Goal: Information Seeking & Learning: Check status

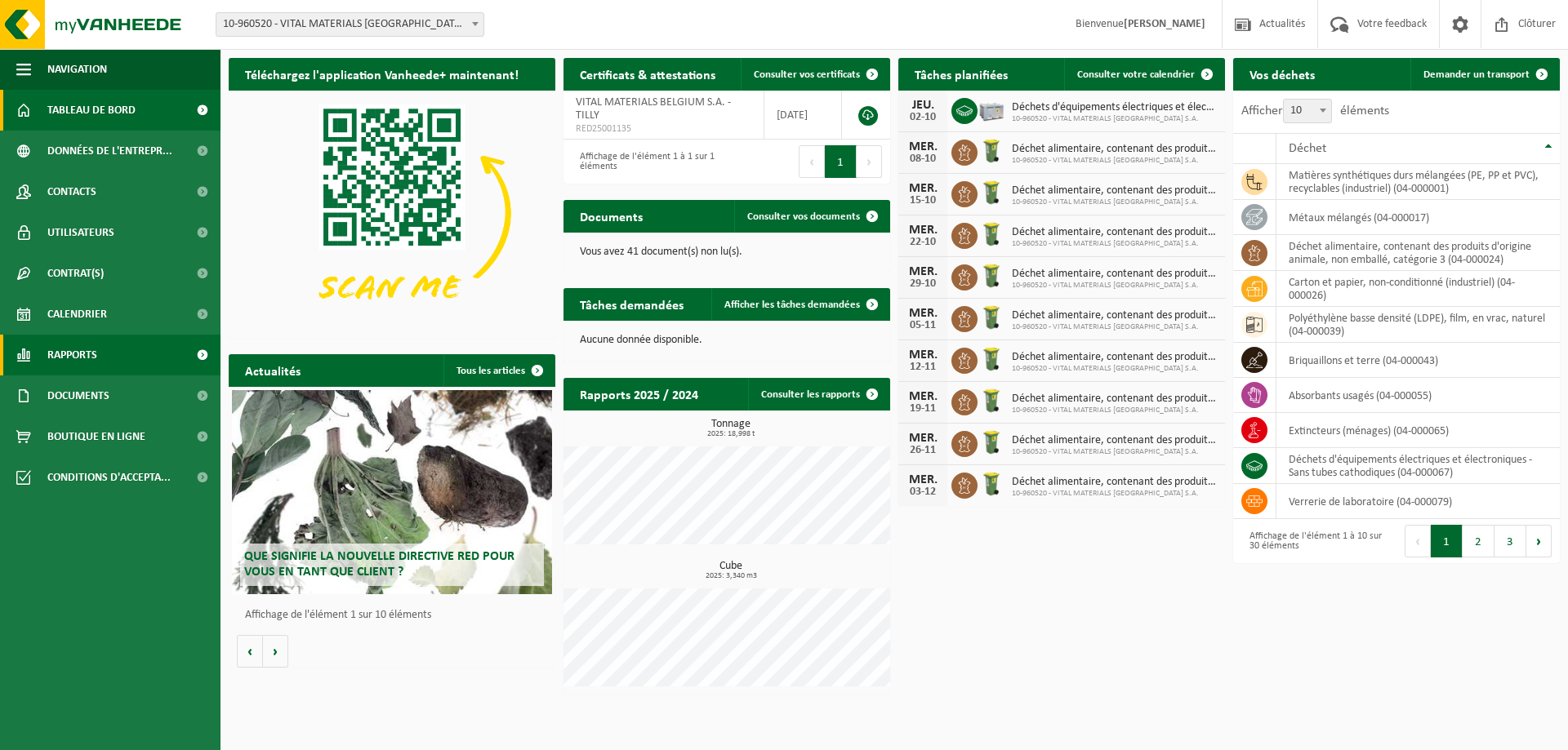
drag, startPoint x: 883, startPoint y: 327, endPoint x: 57, endPoint y: 345, distance: 826.2
click at [57, 345] on span "Rapports" at bounding box center [72, 356] width 49 height 41
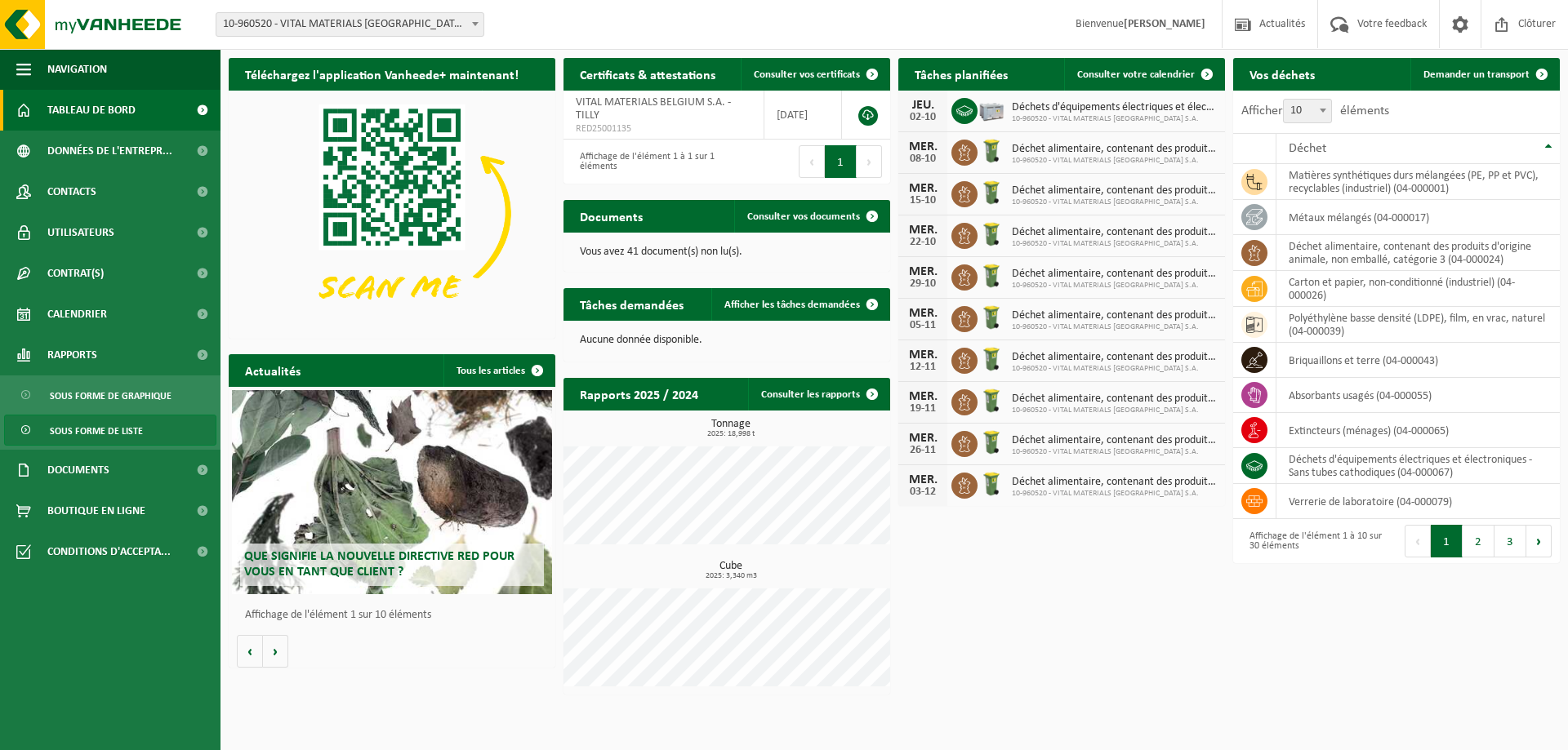
click at [70, 422] on span "Sous forme de liste" at bounding box center [96, 431] width 93 height 31
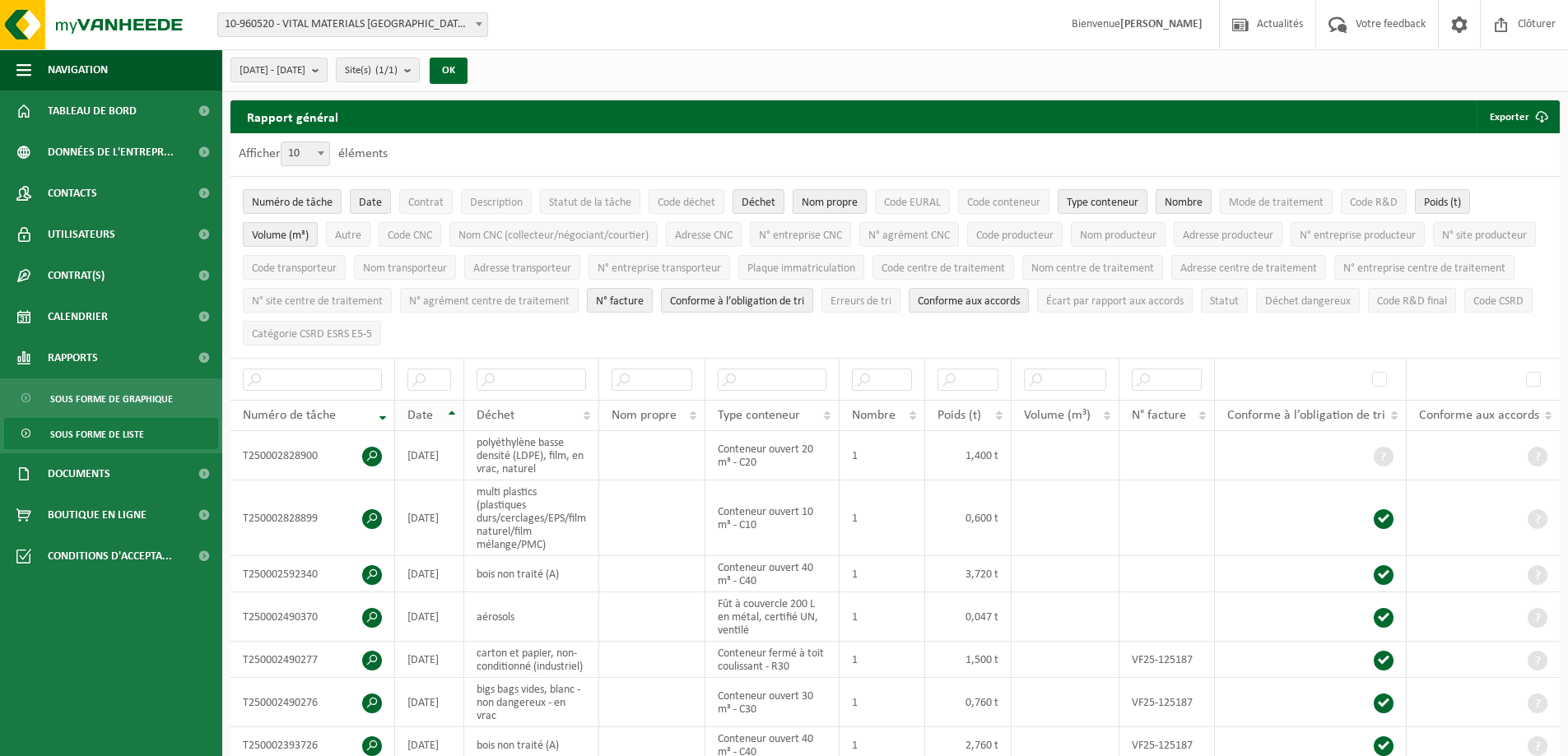
click at [447, 407] on th "Date" at bounding box center [430, 416] width 69 height 31
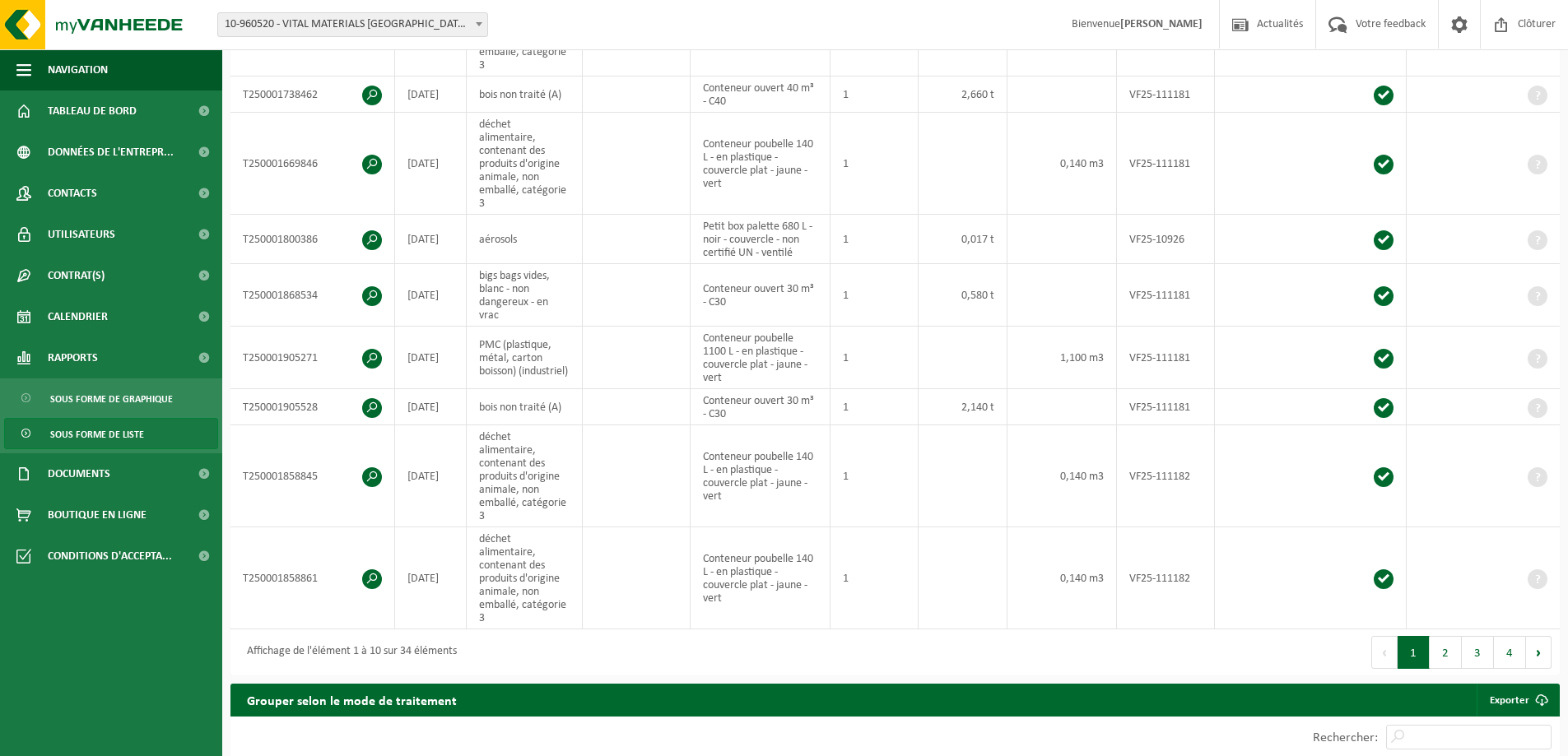
scroll to position [658, 0]
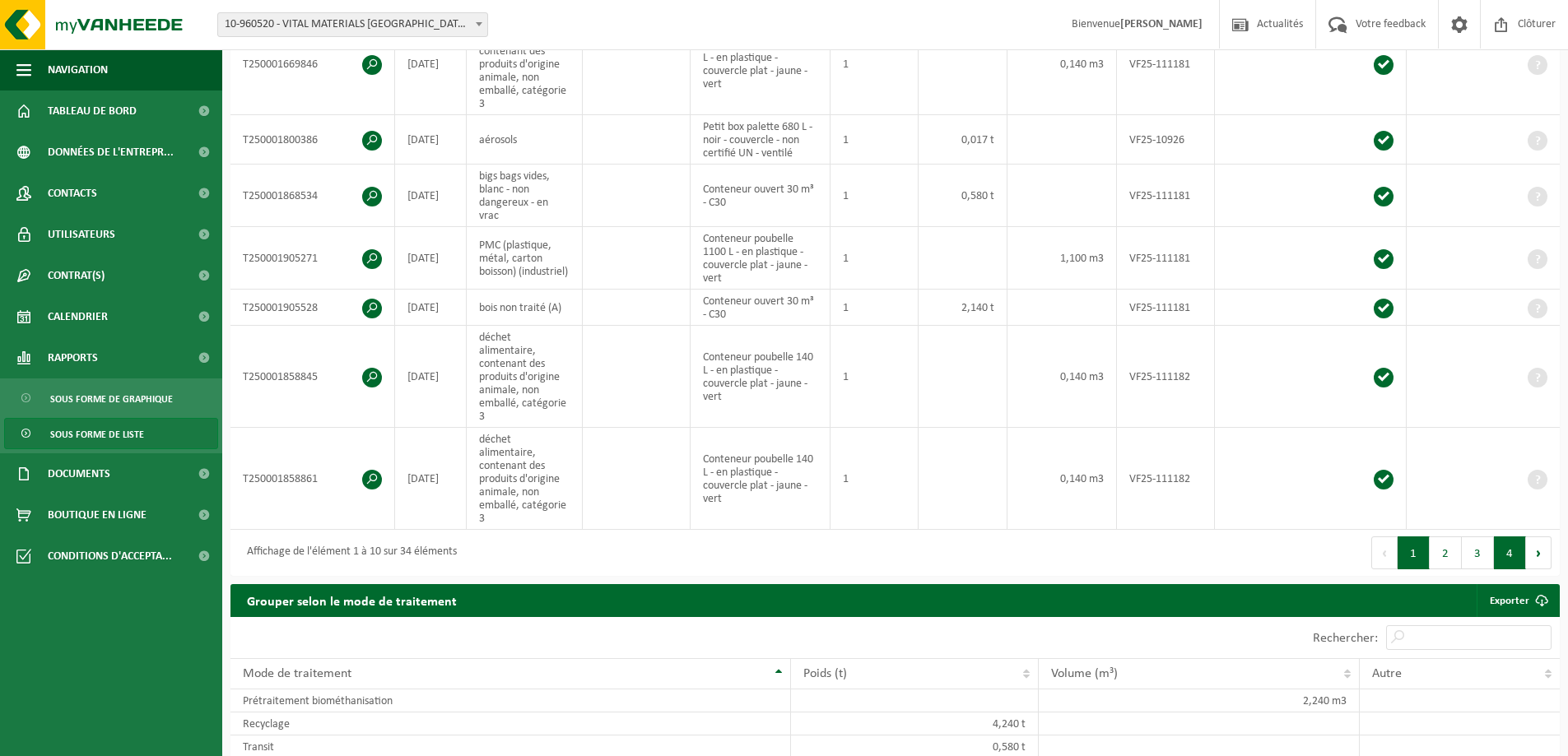
click at [1509, 536] on button "4" at bounding box center [1510, 553] width 32 height 33
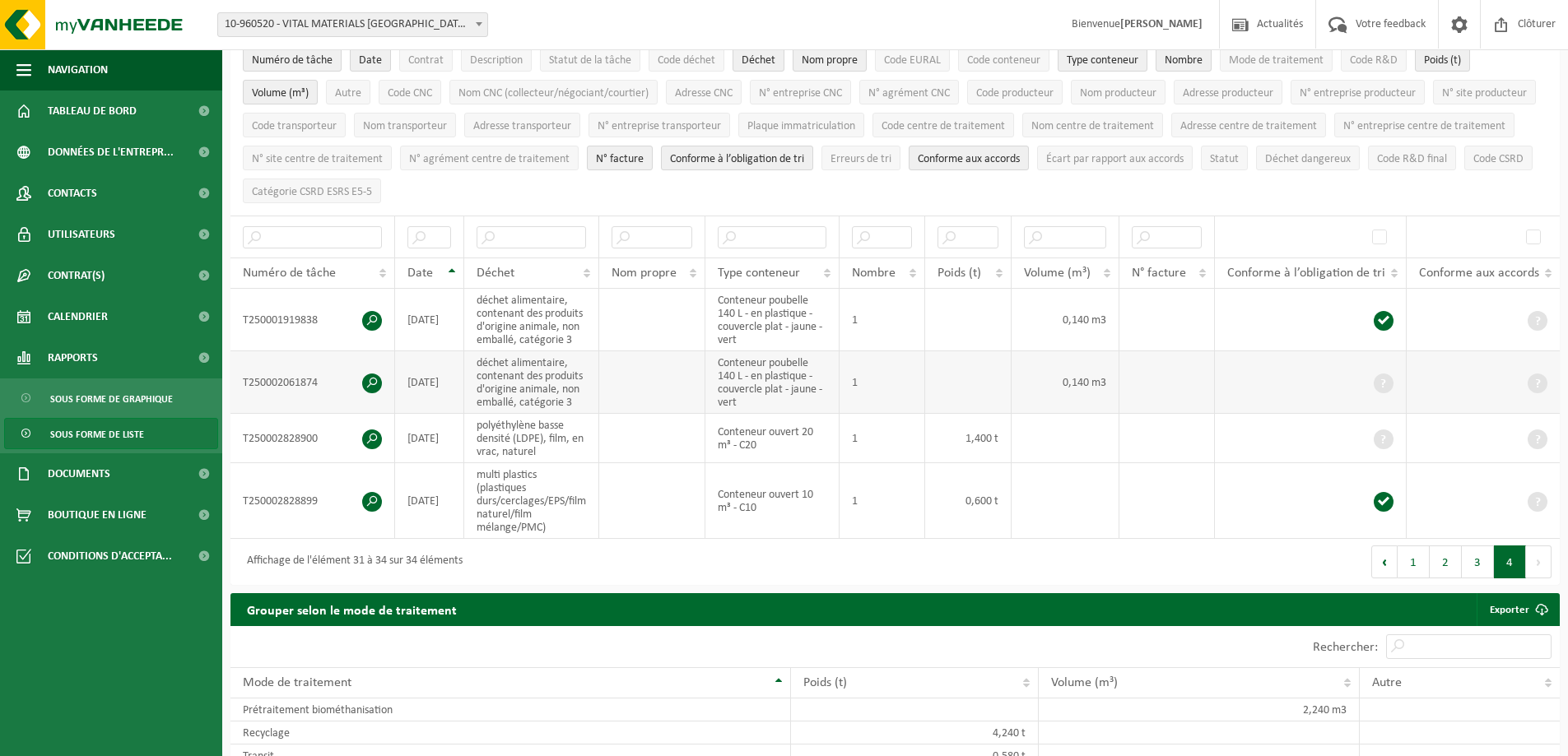
scroll to position [0, 0]
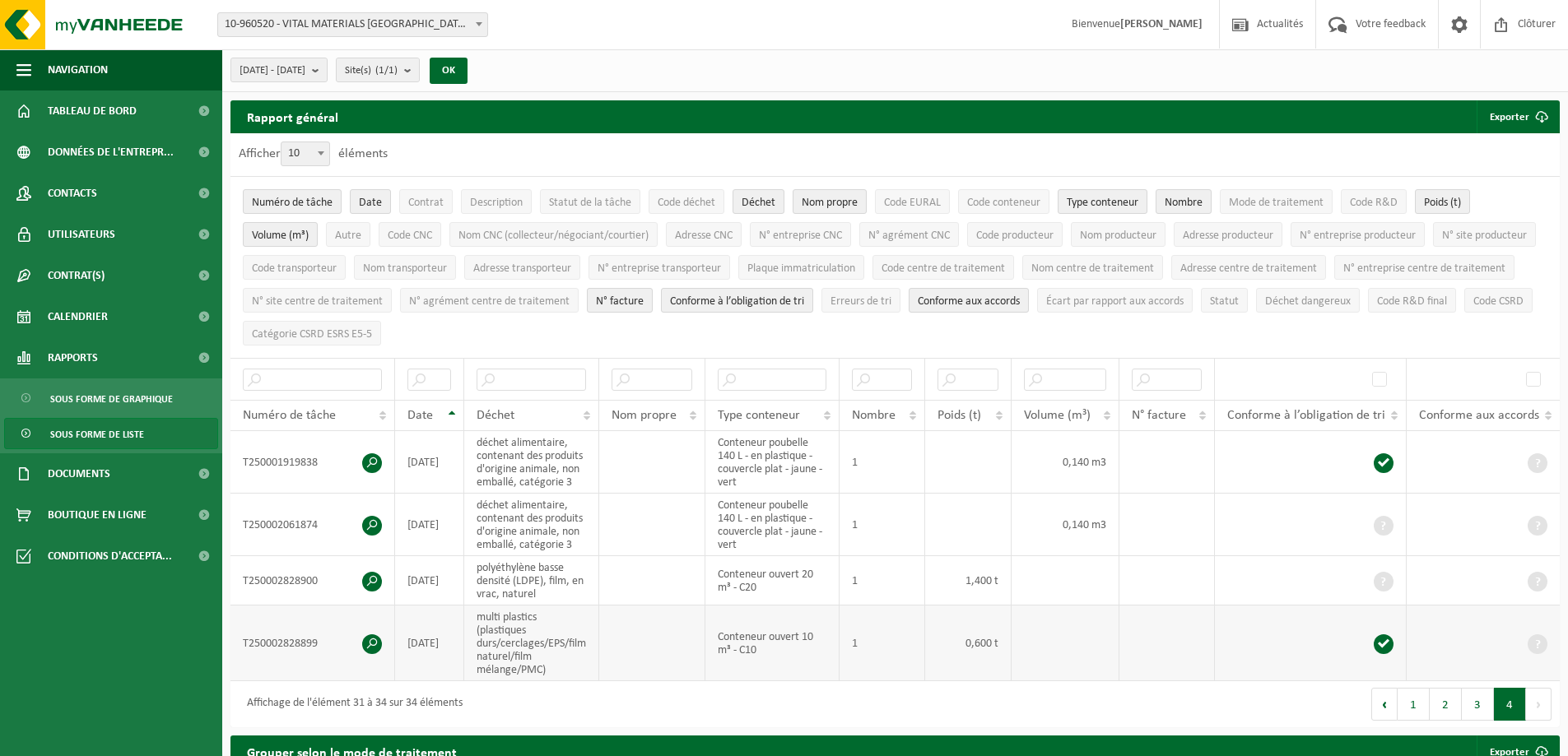
click at [372, 652] on td "T250002828899" at bounding box center [313, 644] width 165 height 76
click at [372, 643] on span at bounding box center [372, 645] width 20 height 20
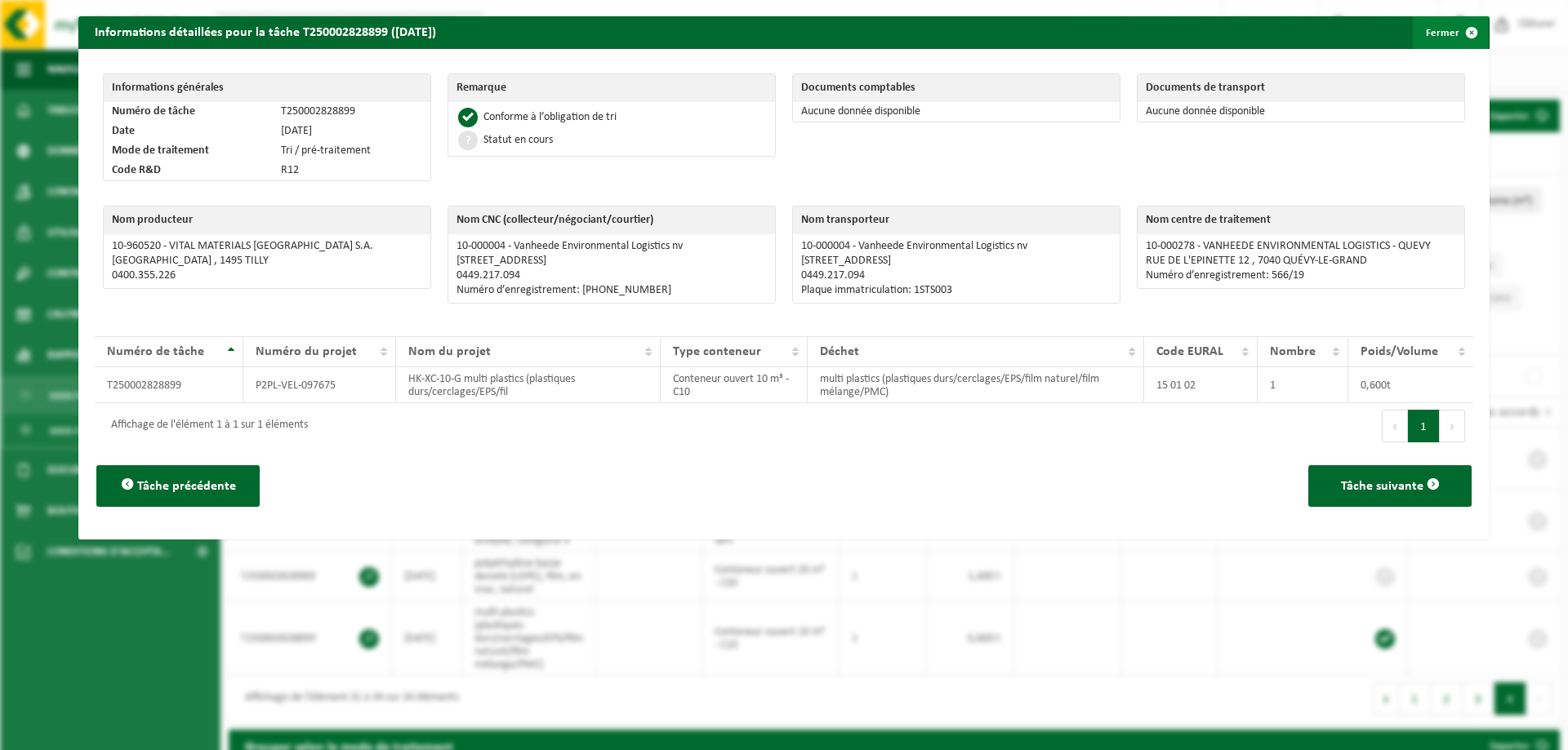
click at [1427, 30] on button "Fermer" at bounding box center [1451, 33] width 76 height 33
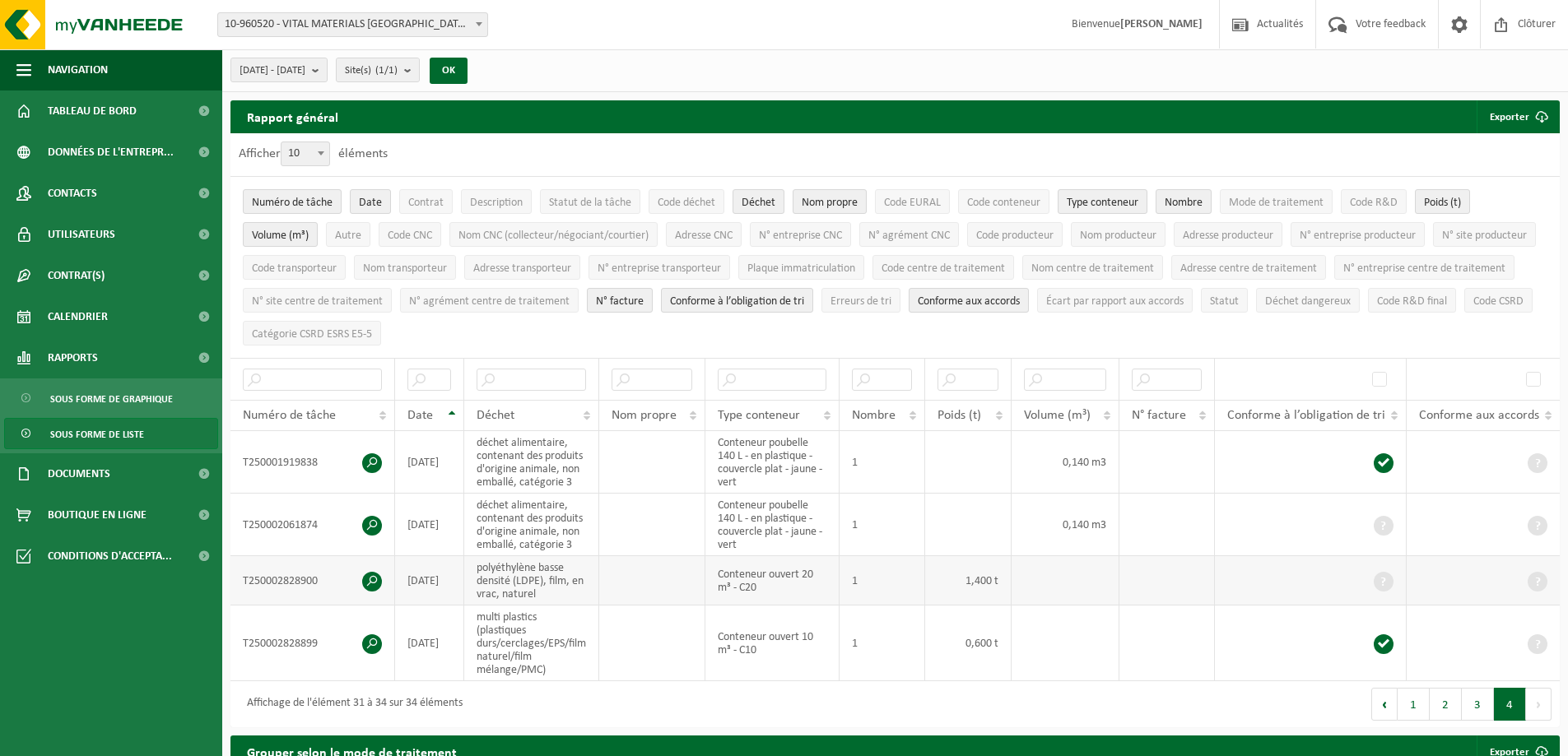
click at [379, 581] on span at bounding box center [372, 582] width 20 height 20
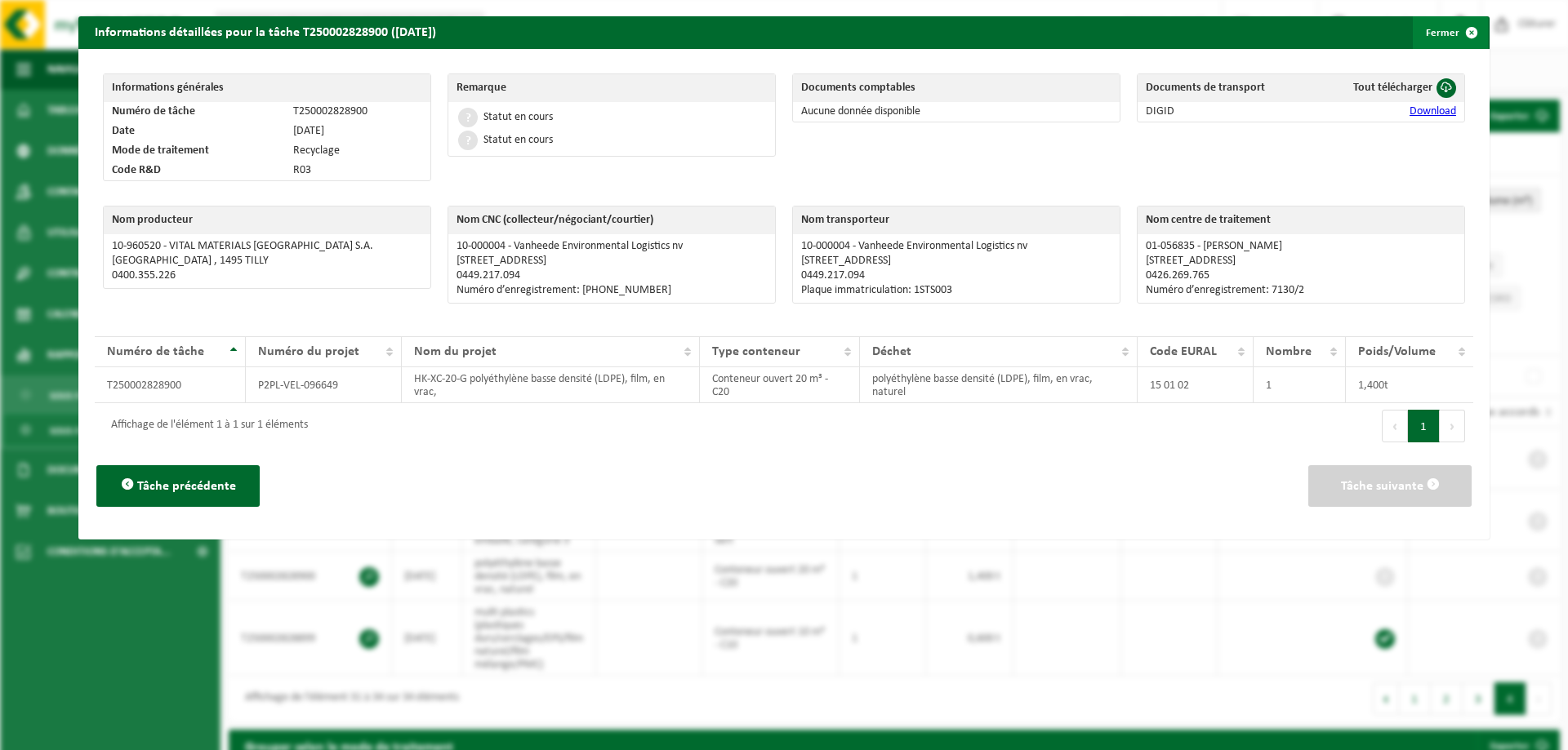
click at [1441, 35] on button "Fermer" at bounding box center [1451, 33] width 76 height 33
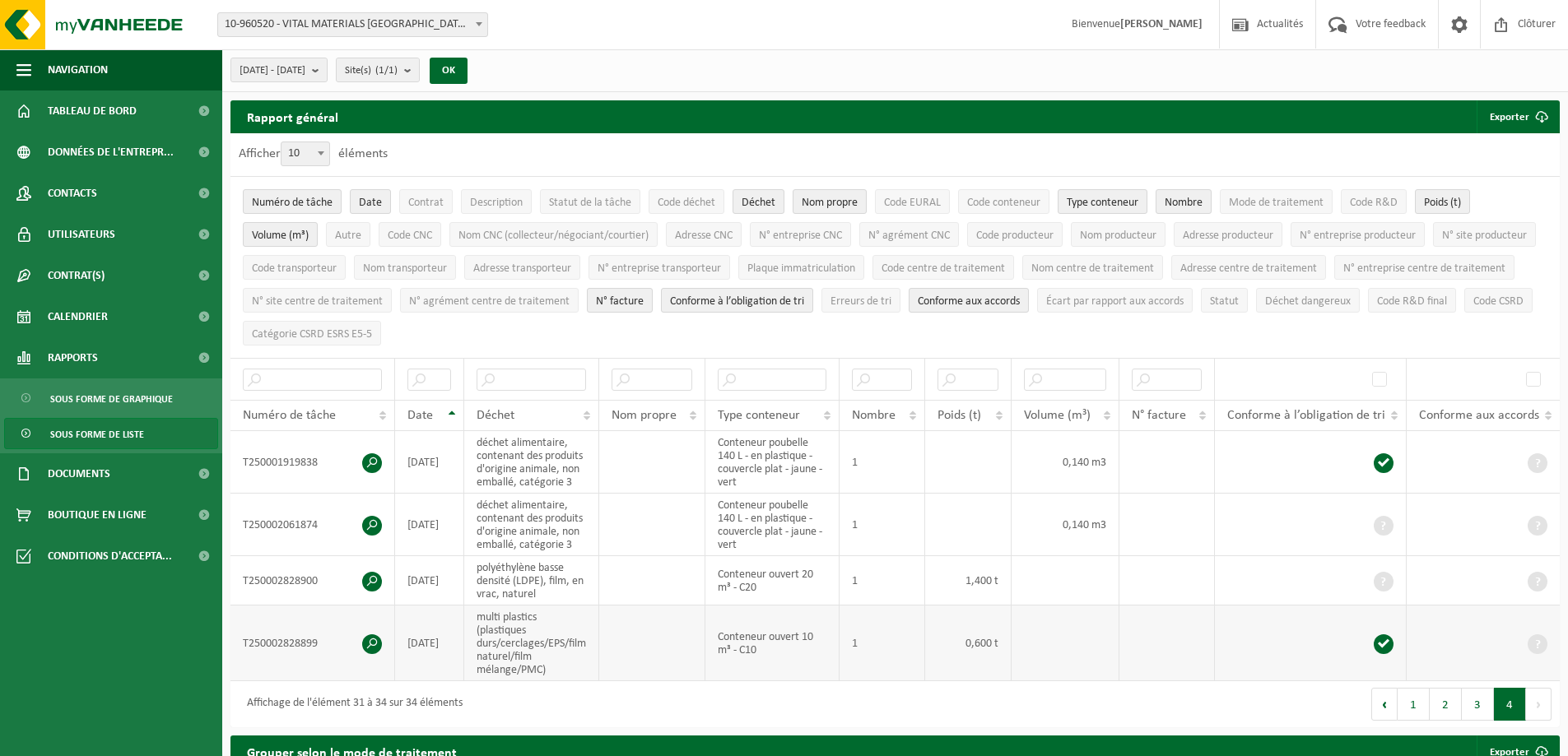
click at [380, 639] on span at bounding box center [372, 645] width 20 height 20
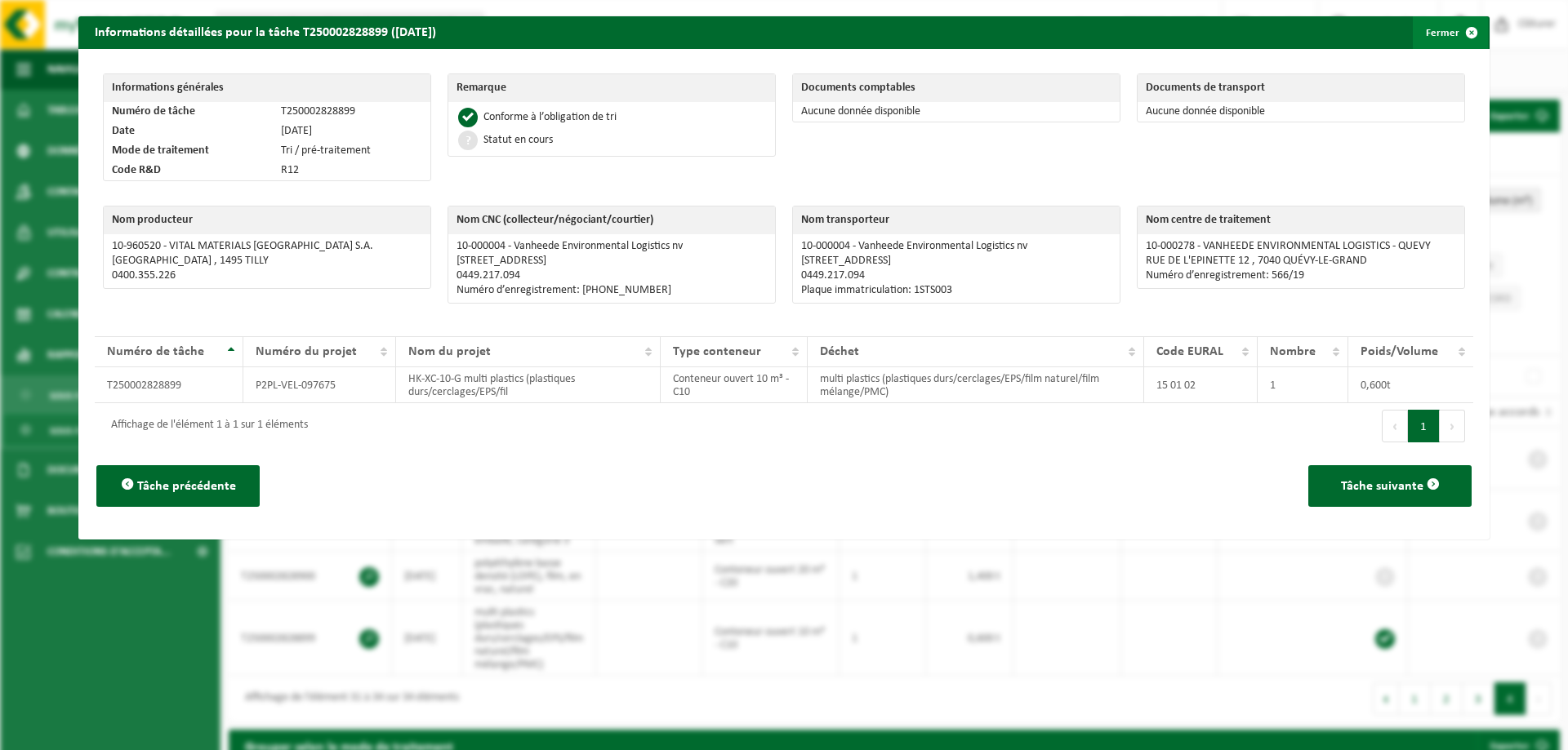
click at [1422, 42] on button "Fermer" at bounding box center [1451, 33] width 76 height 33
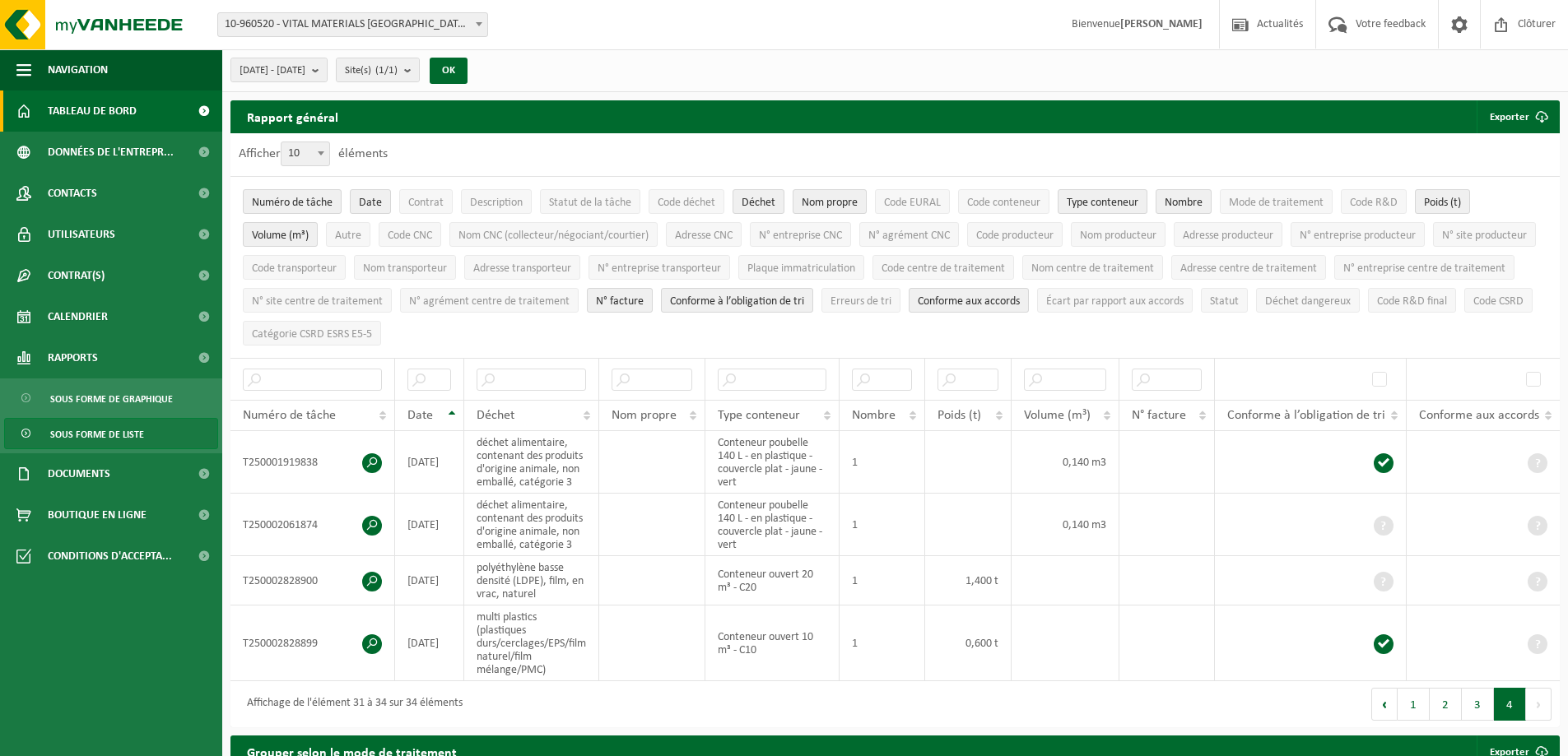
click at [107, 102] on span "Tableau de bord" at bounding box center [92, 111] width 89 height 41
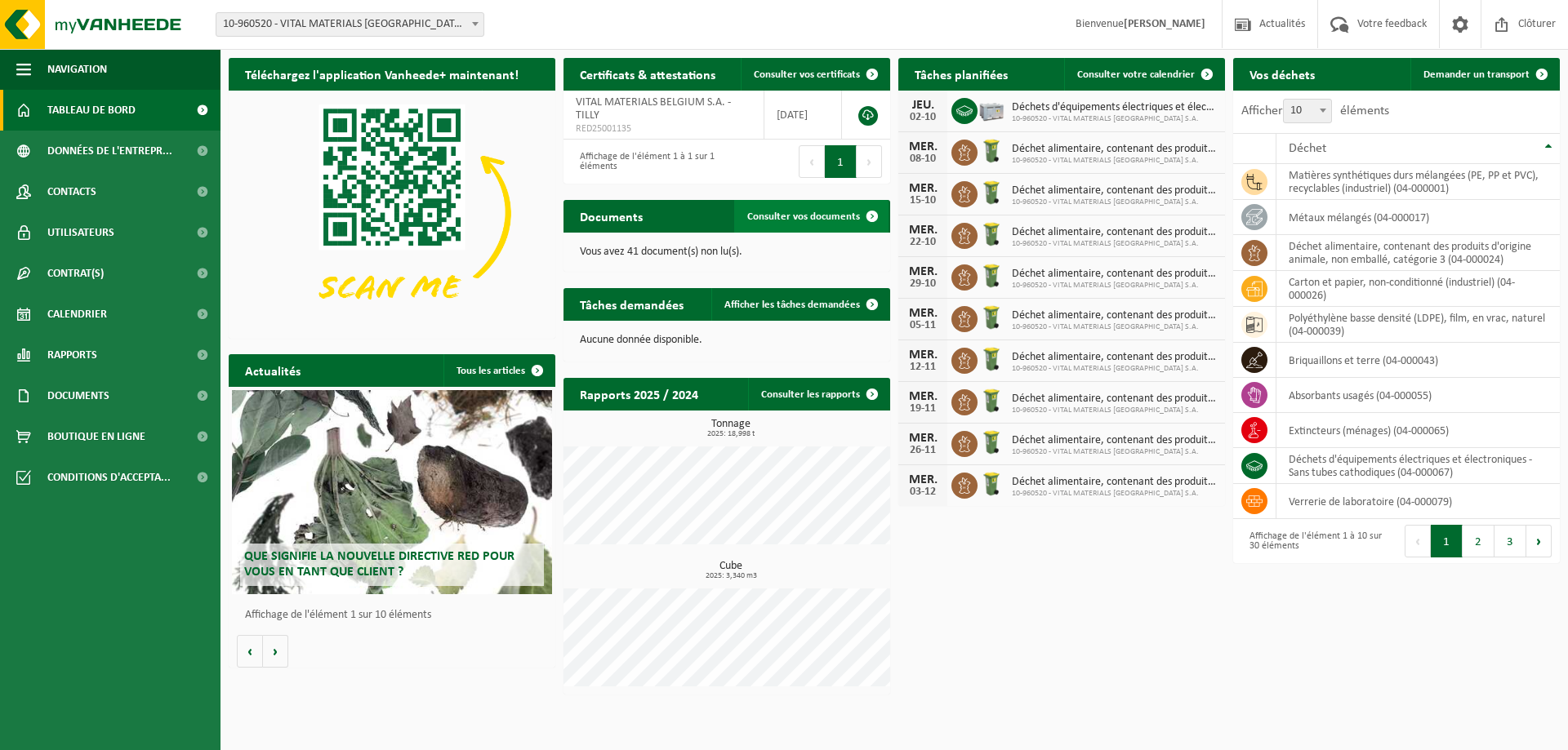
click at [833, 232] on link "Consulter vos documents" at bounding box center [811, 216] width 154 height 33
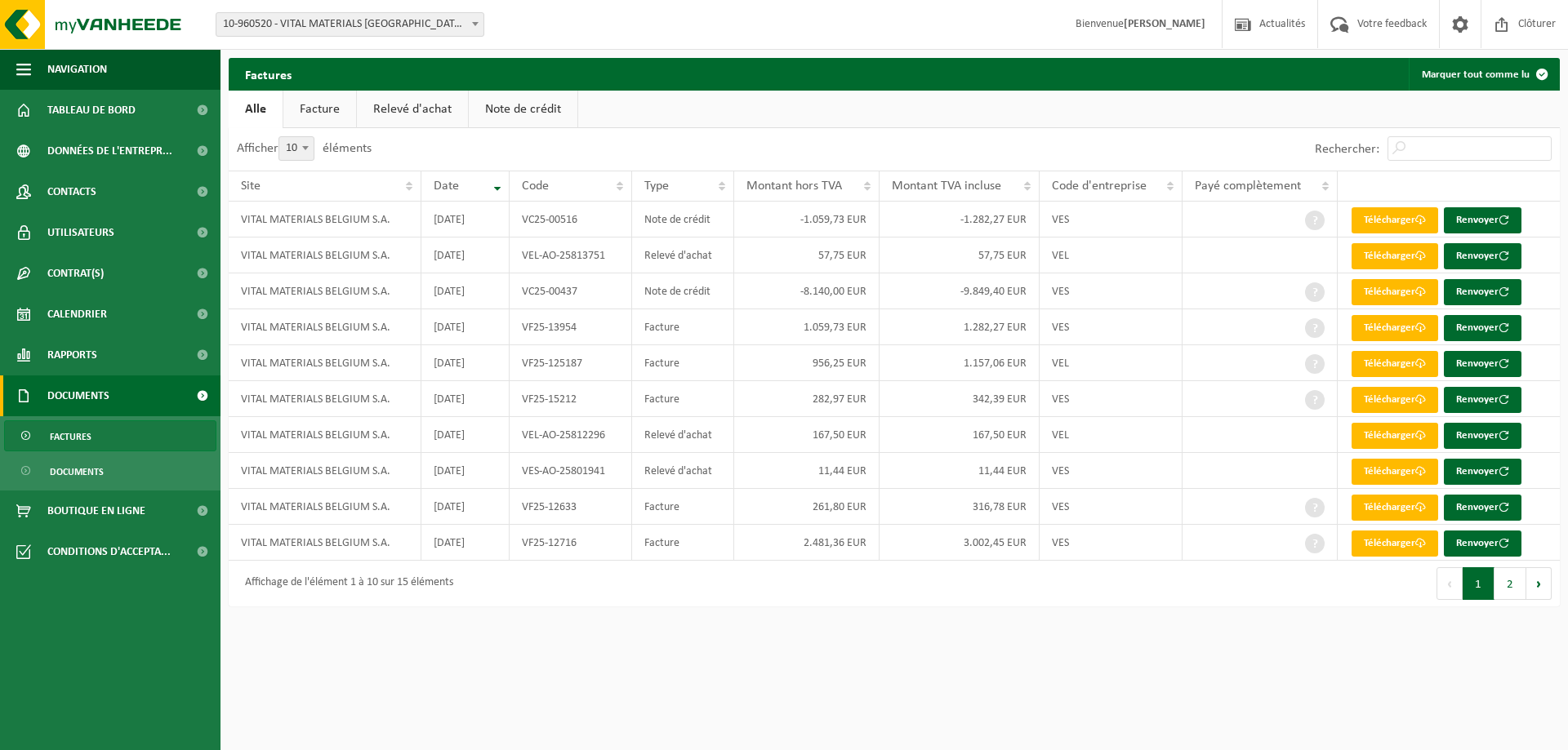
click at [334, 117] on link "Facture" at bounding box center [319, 109] width 73 height 38
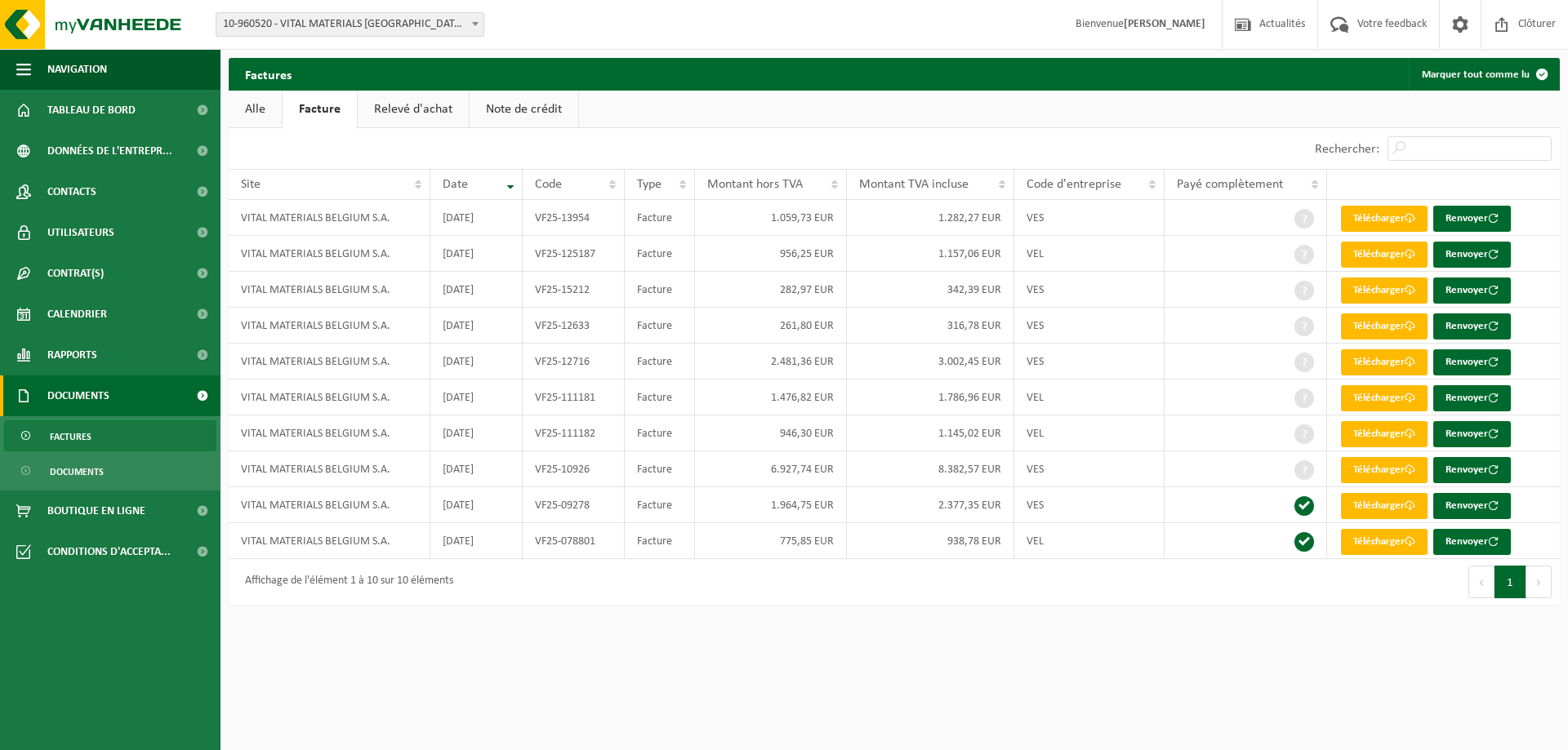
click at [423, 112] on link "Relevé d'achat" at bounding box center [413, 109] width 111 height 38
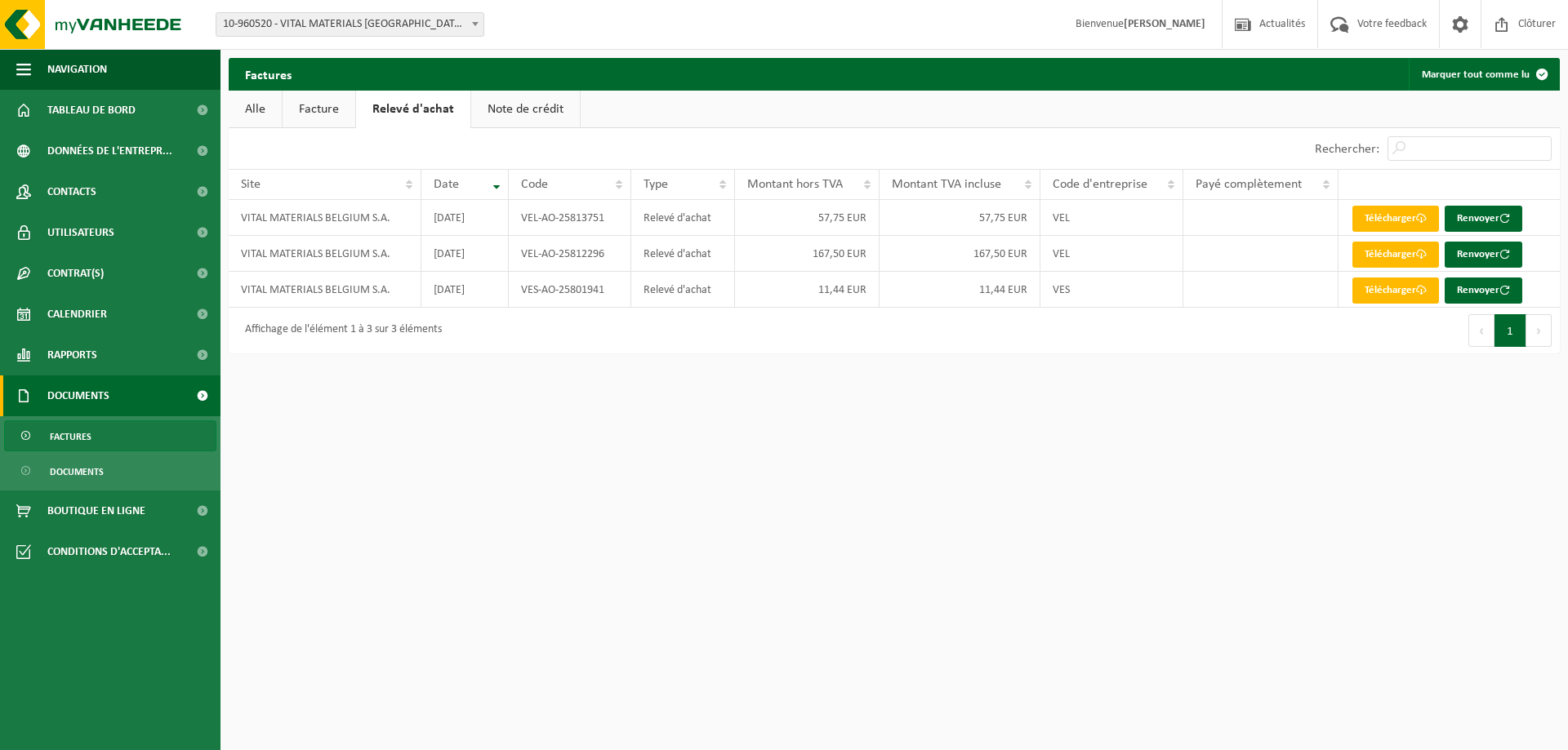
click at [519, 114] on link "Note de crédit" at bounding box center [525, 109] width 109 height 38
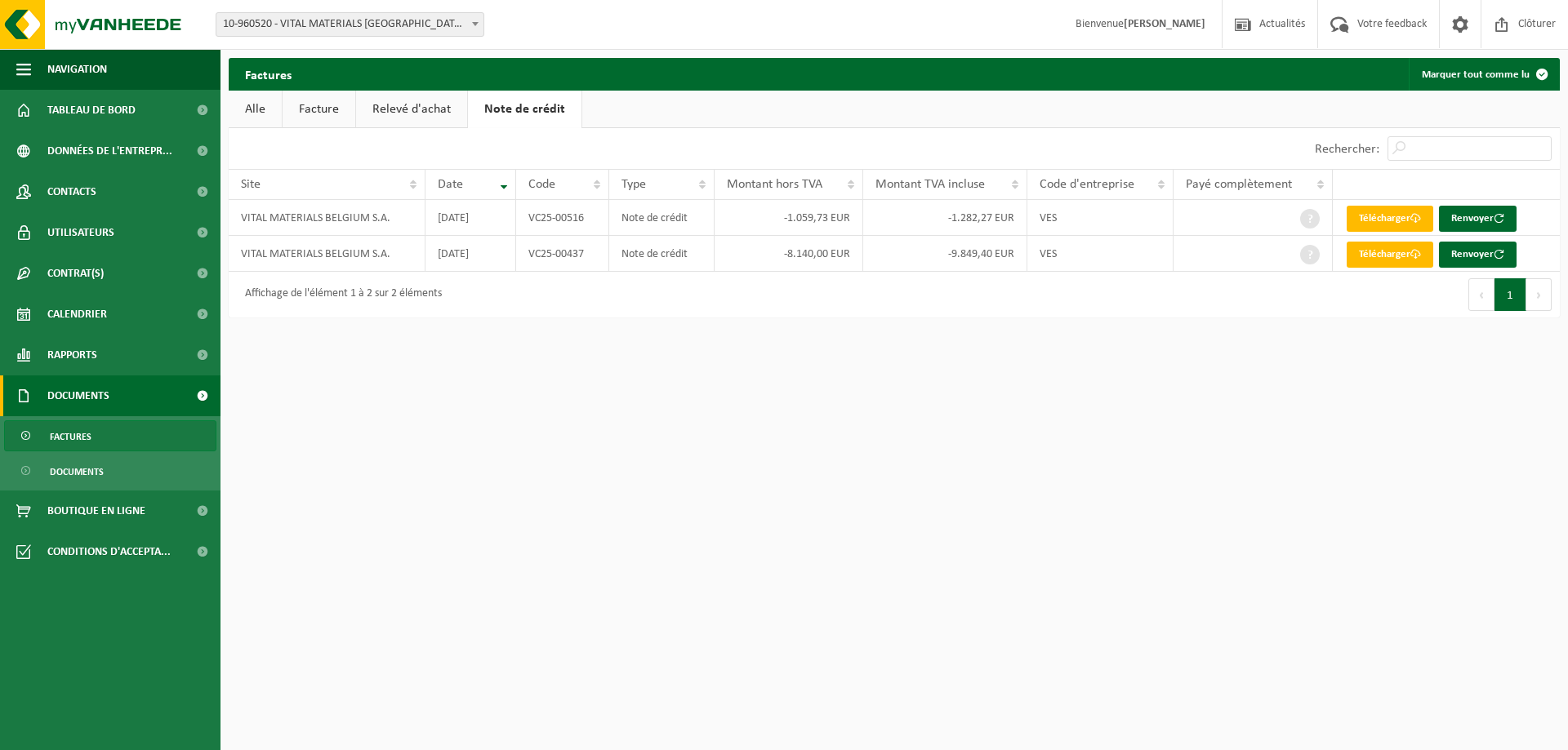
click at [390, 99] on link "Relevé d'achat" at bounding box center [411, 109] width 111 height 38
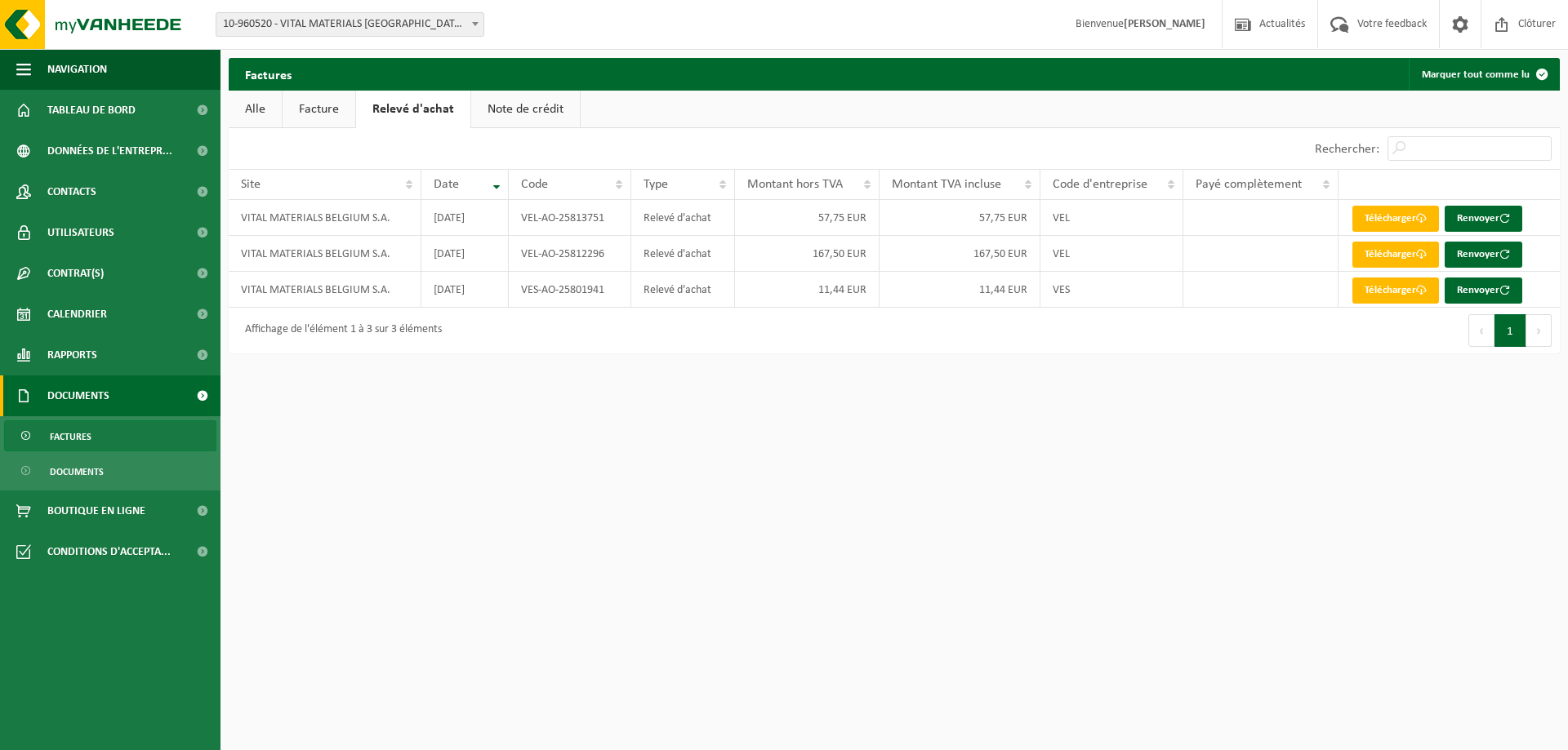
click at [335, 111] on link "Facture" at bounding box center [319, 109] width 73 height 38
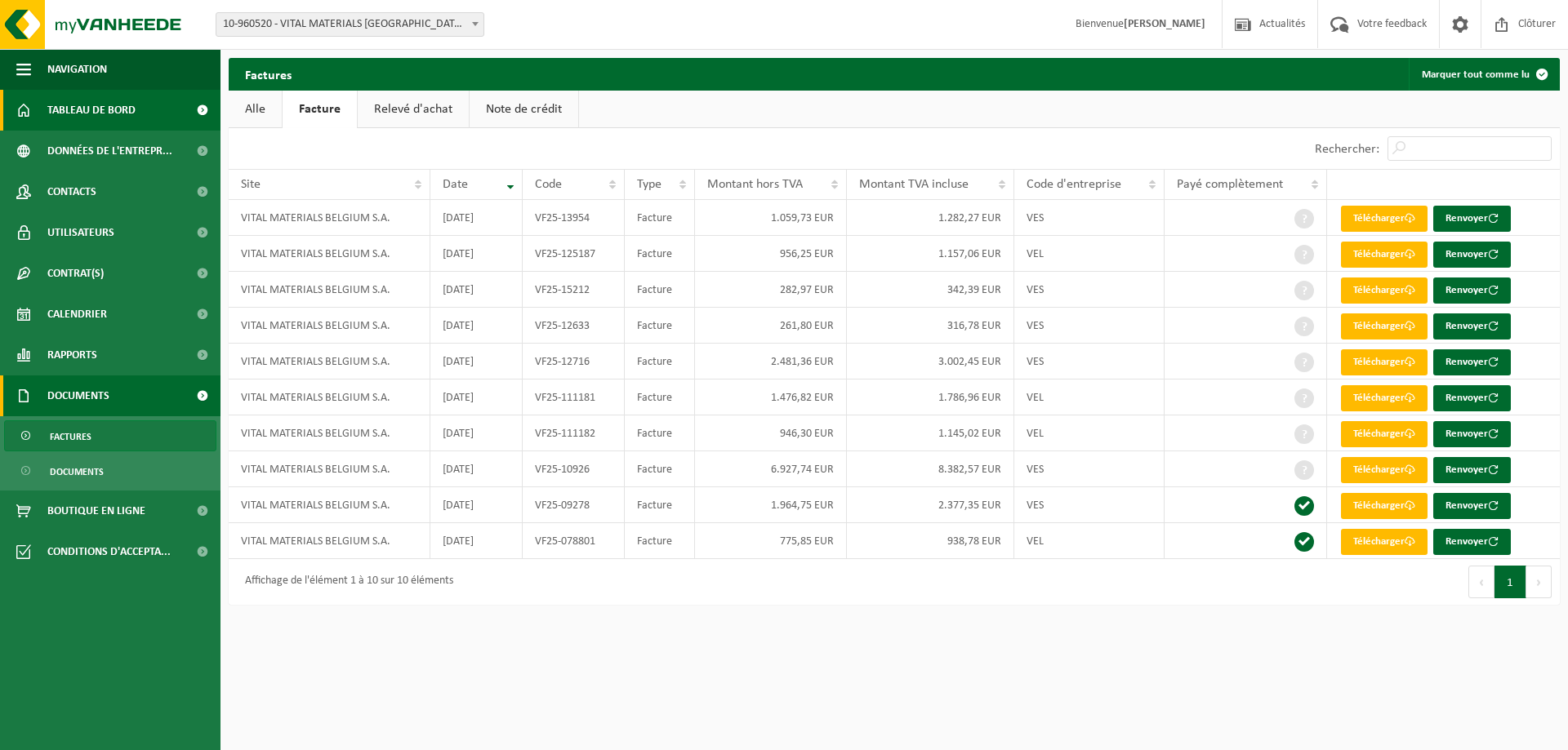
click at [136, 122] on span "Tableau de bord" at bounding box center [91, 110] width 88 height 41
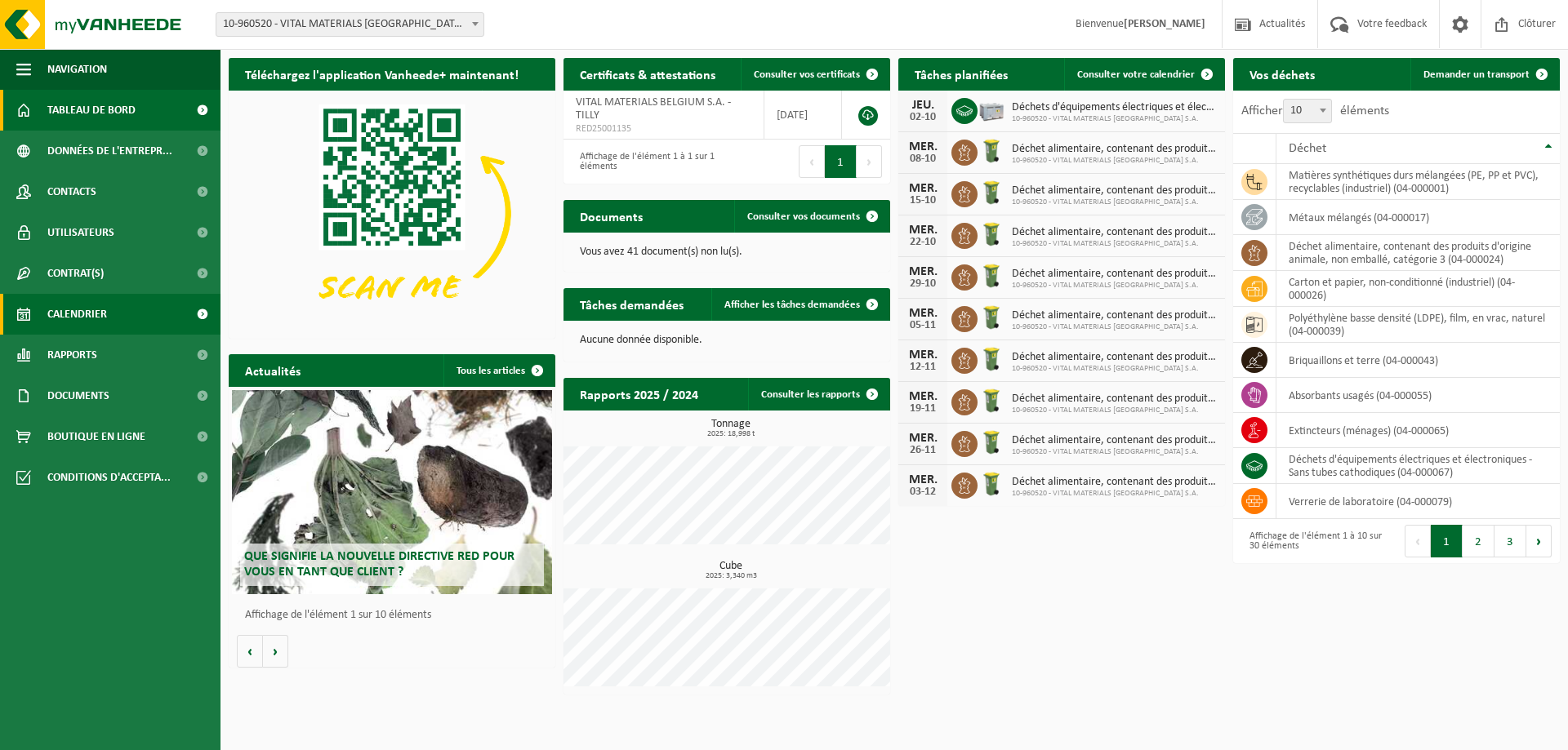
click at [132, 313] on link "Calendrier" at bounding box center [110, 314] width 221 height 41
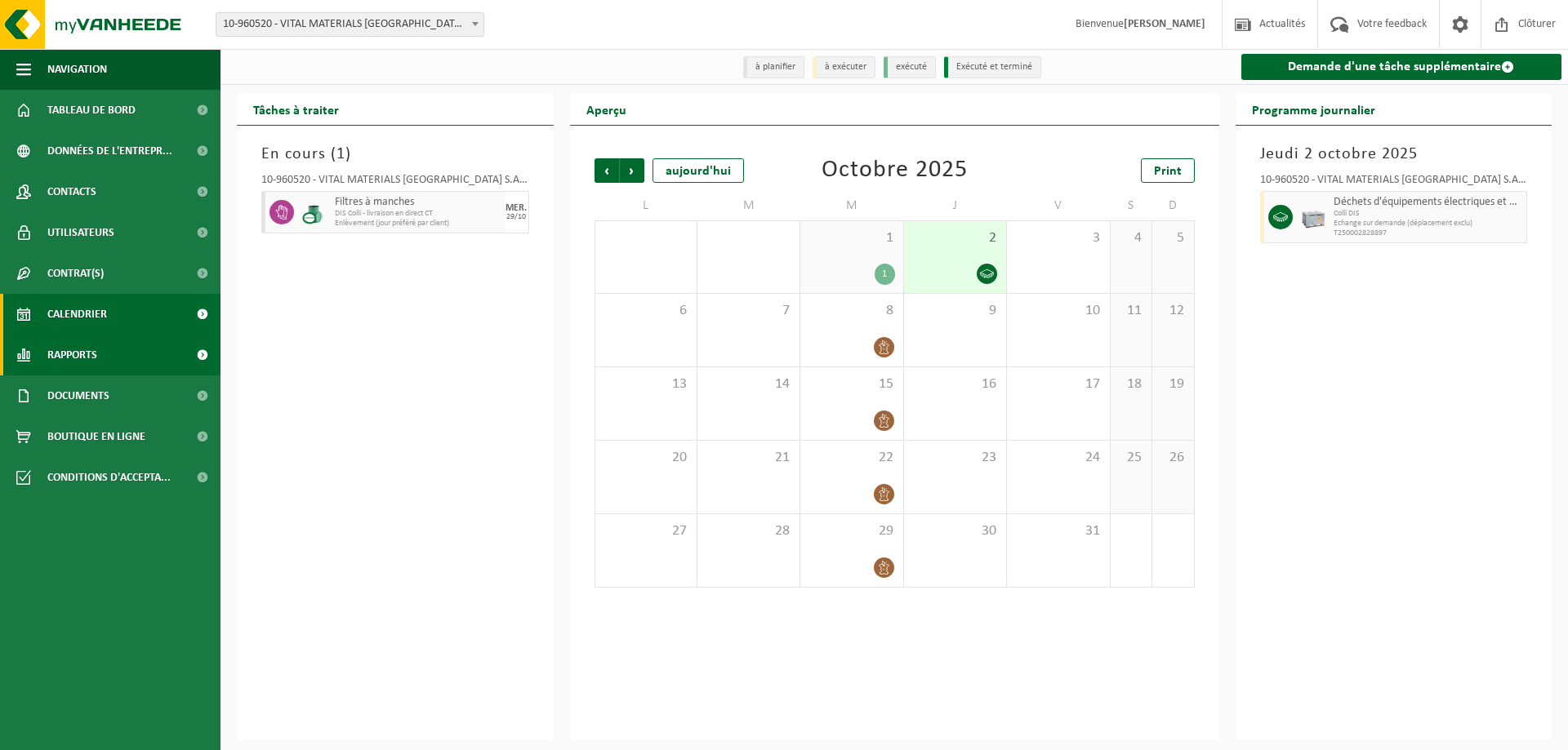
click at [106, 348] on link "Rapports" at bounding box center [110, 356] width 221 height 41
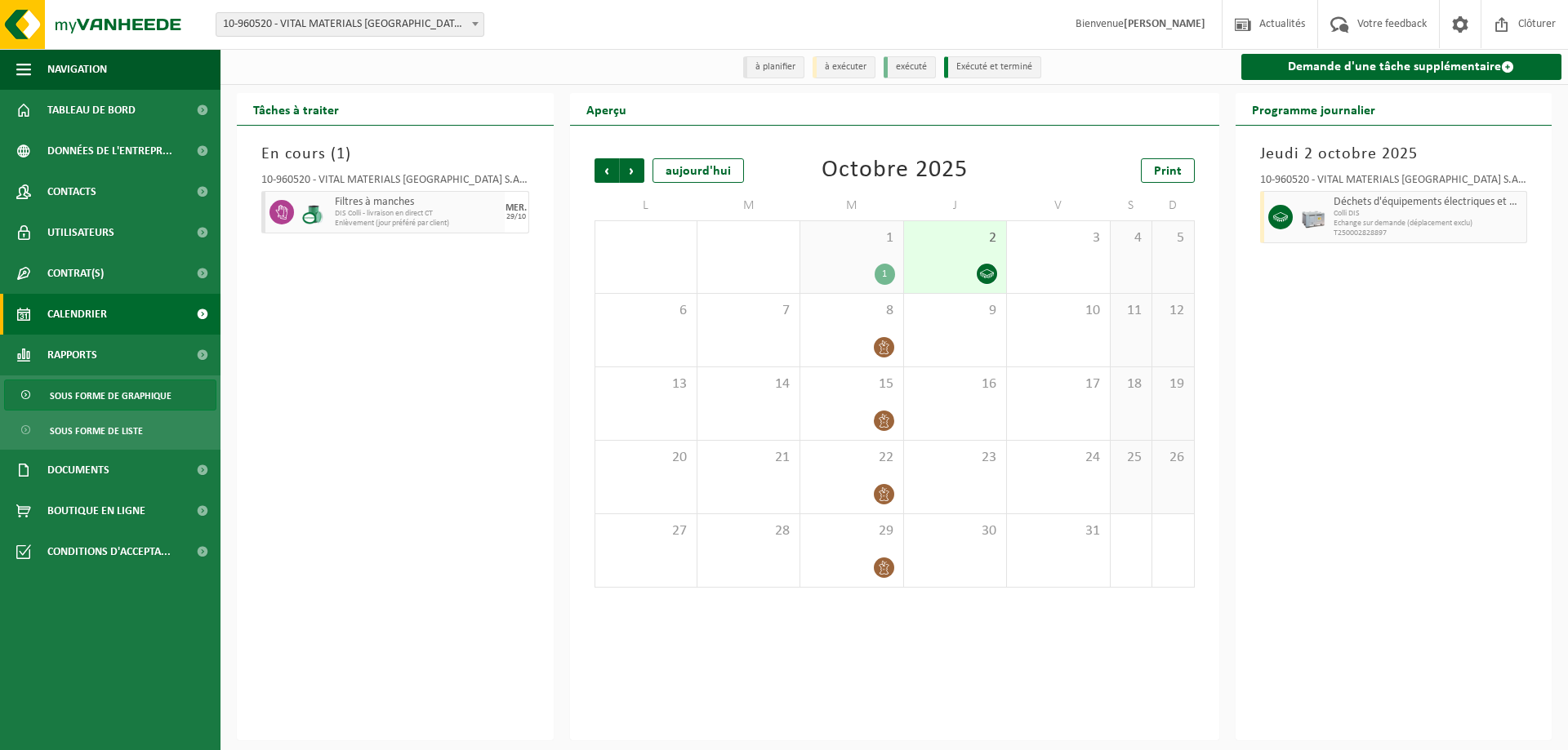
click at [102, 388] on span "Sous forme de graphique" at bounding box center [110, 396] width 122 height 31
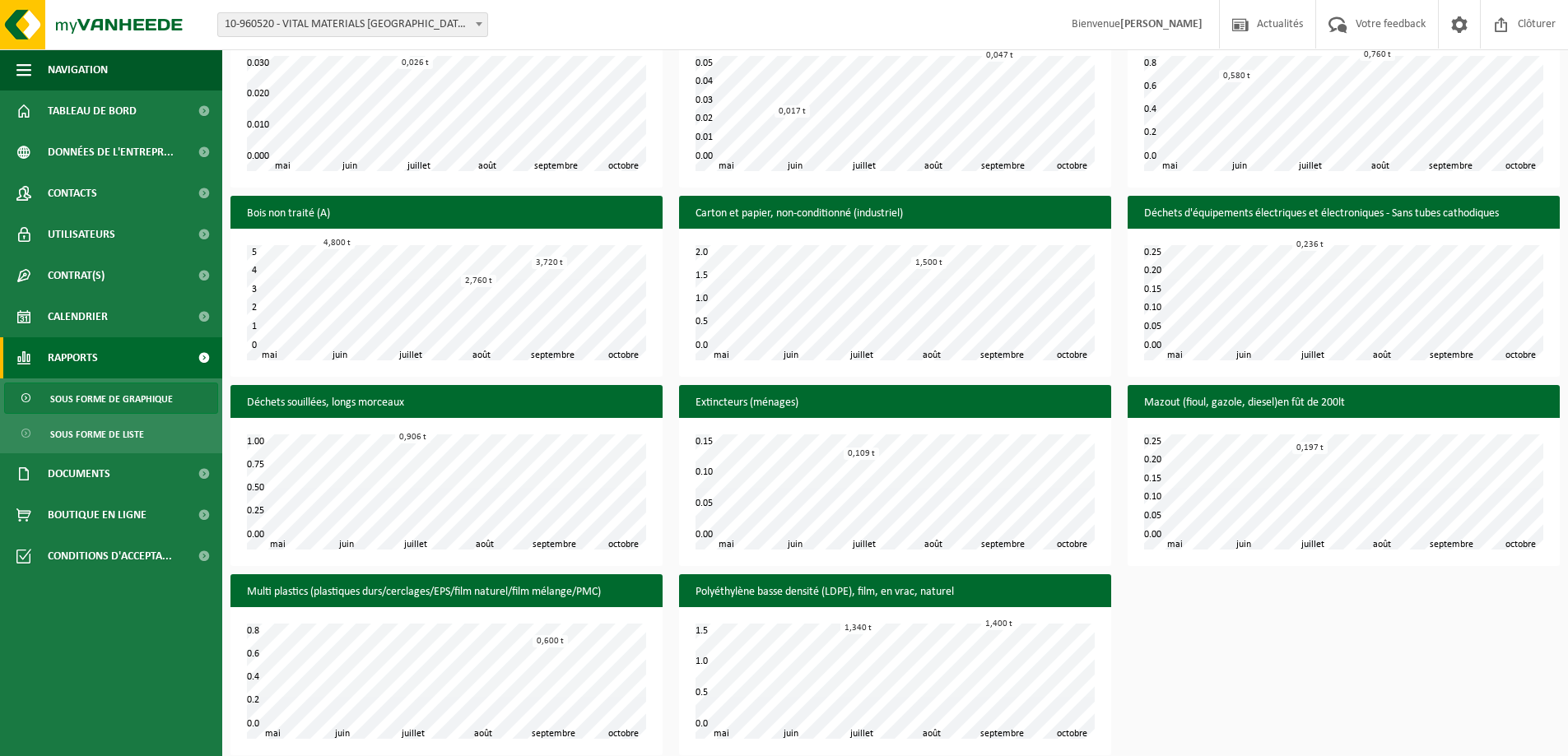
scroll to position [782, 0]
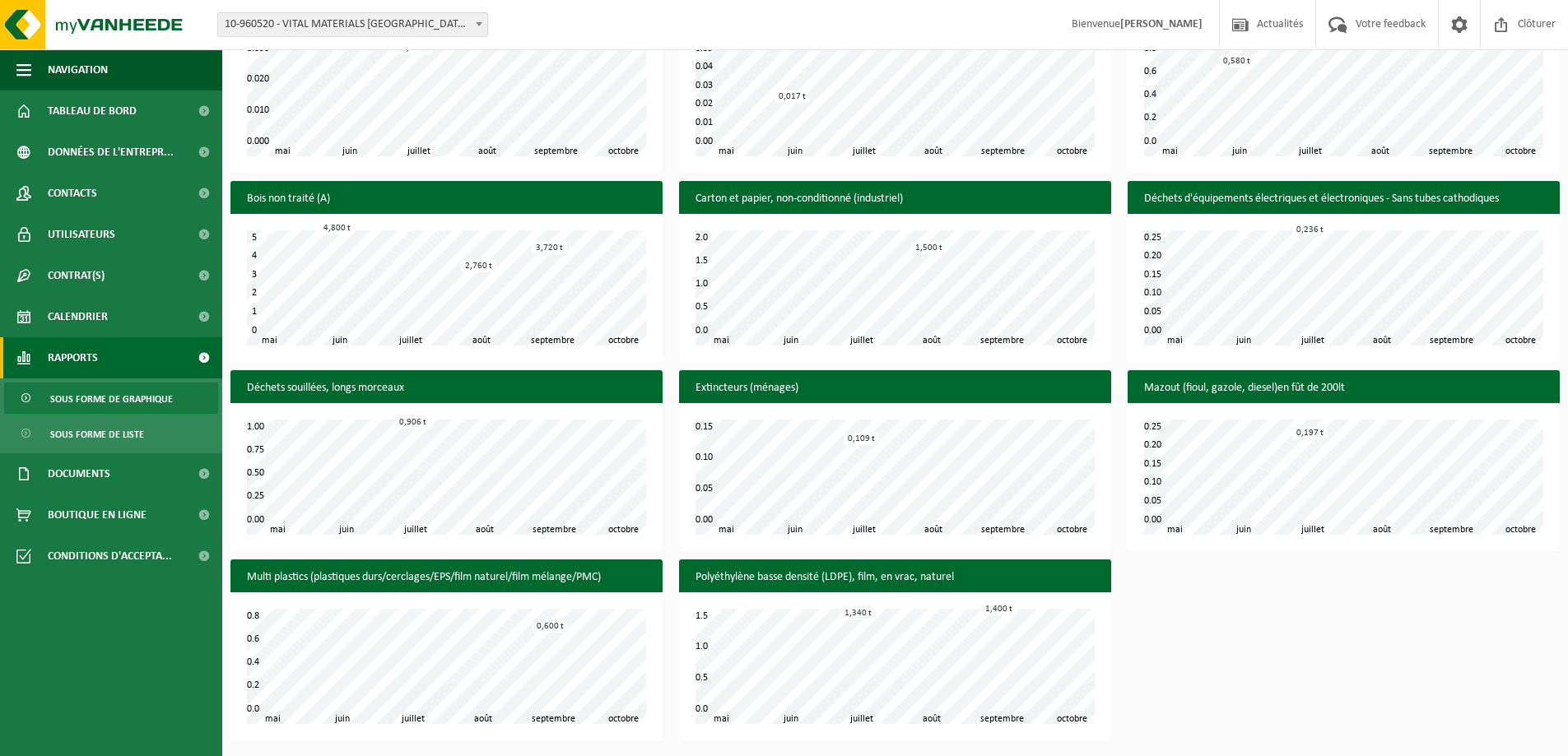
click at [92, 416] on ul "Sous forme de graphique Sous forme de liste" at bounding box center [111, 416] width 223 height 75
click at [80, 424] on span "Sous forme de liste" at bounding box center [97, 435] width 94 height 31
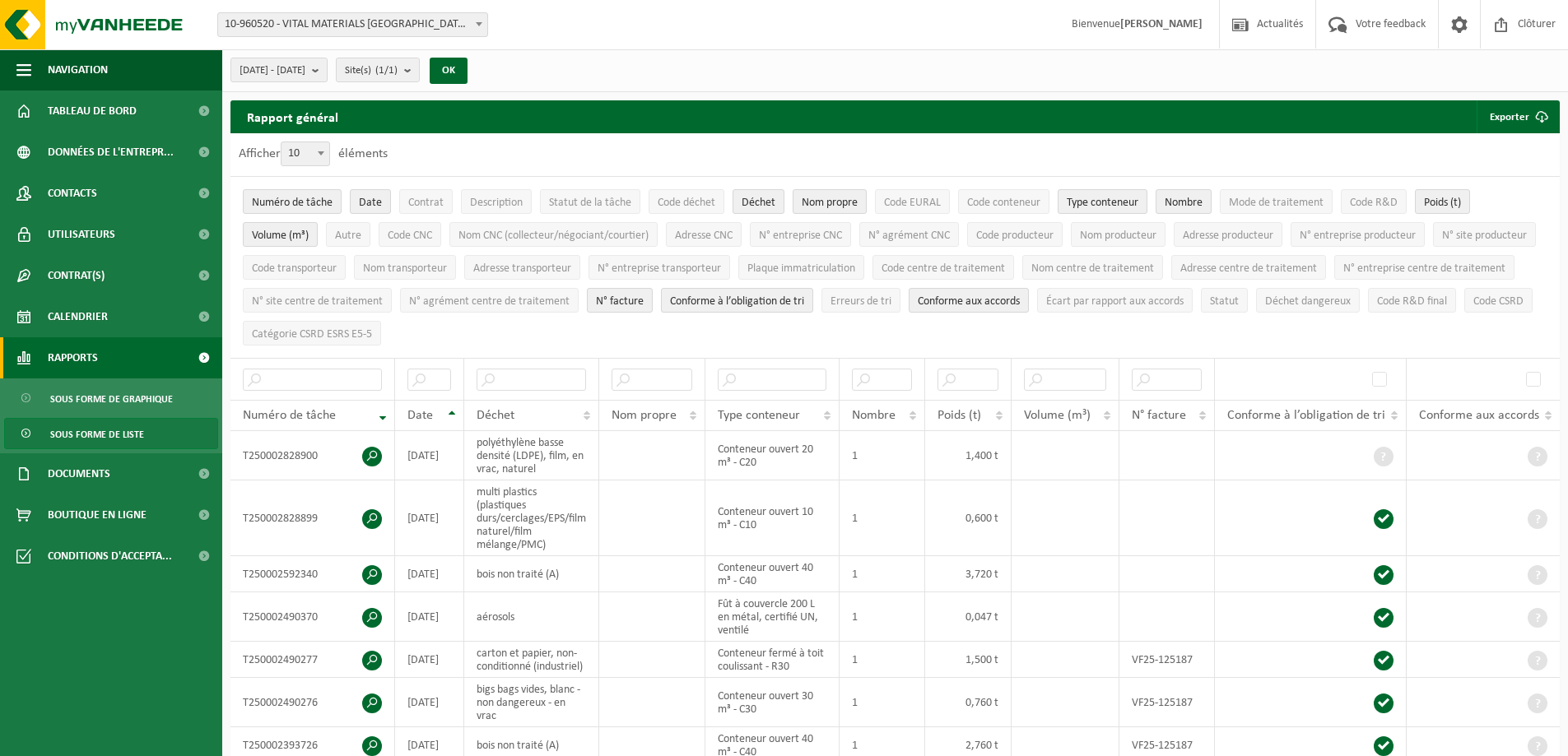
click at [78, 362] on span "Rapports" at bounding box center [72, 358] width 50 height 41
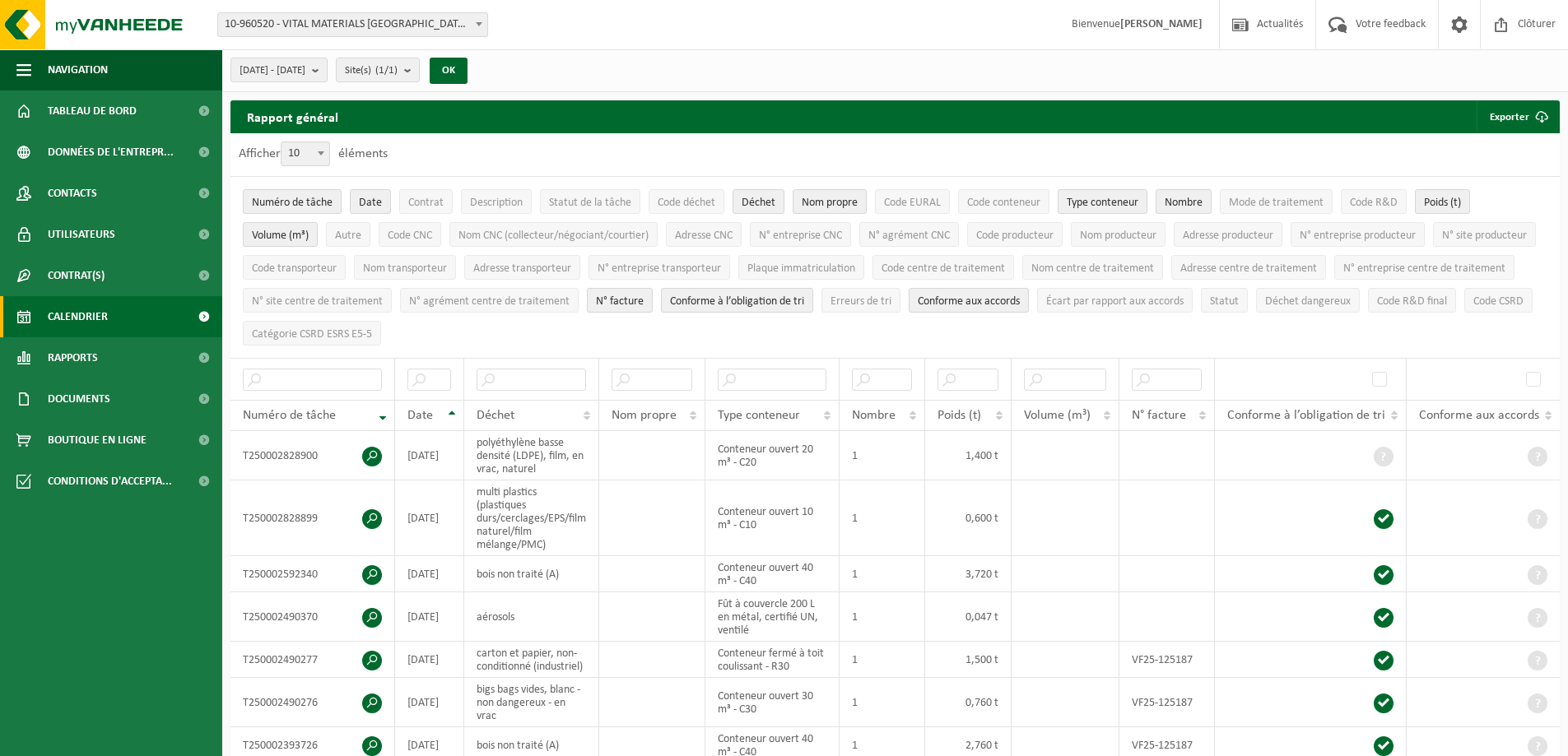
click at [90, 317] on span "Calendrier" at bounding box center [78, 316] width 61 height 41
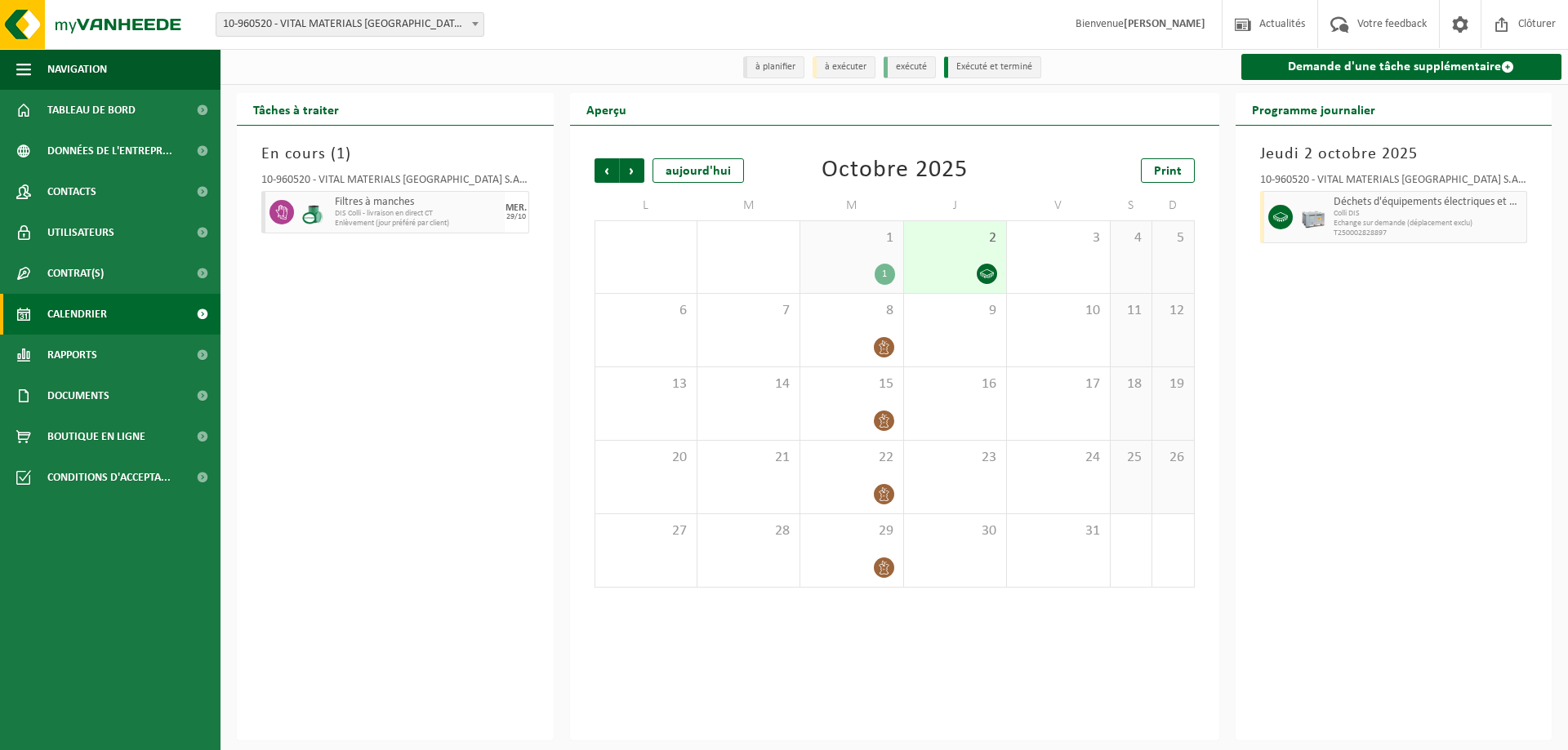
click at [89, 315] on span "Calendrier" at bounding box center [78, 314] width 60 height 41
click at [73, 344] on span "Rapports" at bounding box center [72, 356] width 49 height 41
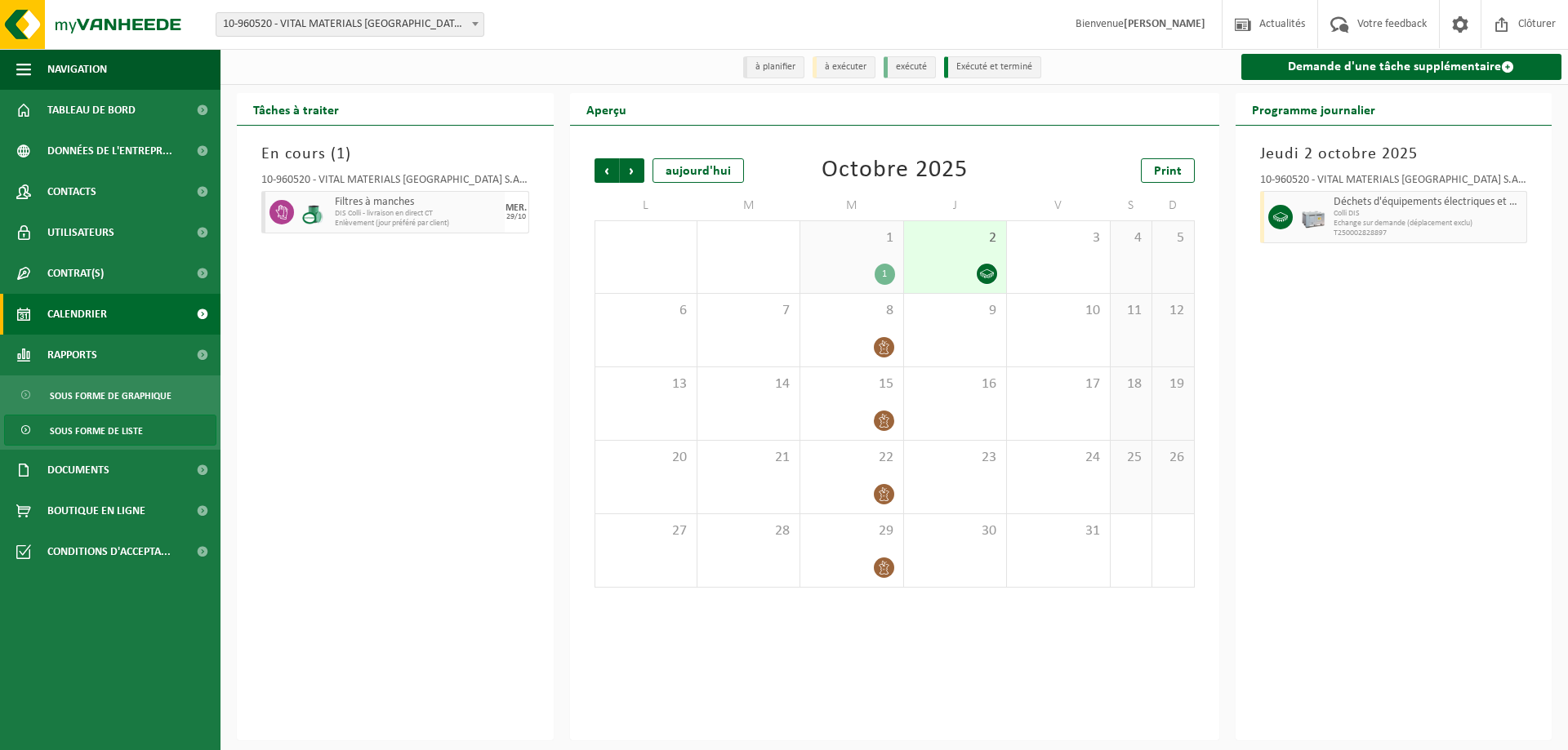
click at [84, 424] on span "Sous forme de liste" at bounding box center [96, 431] width 93 height 31
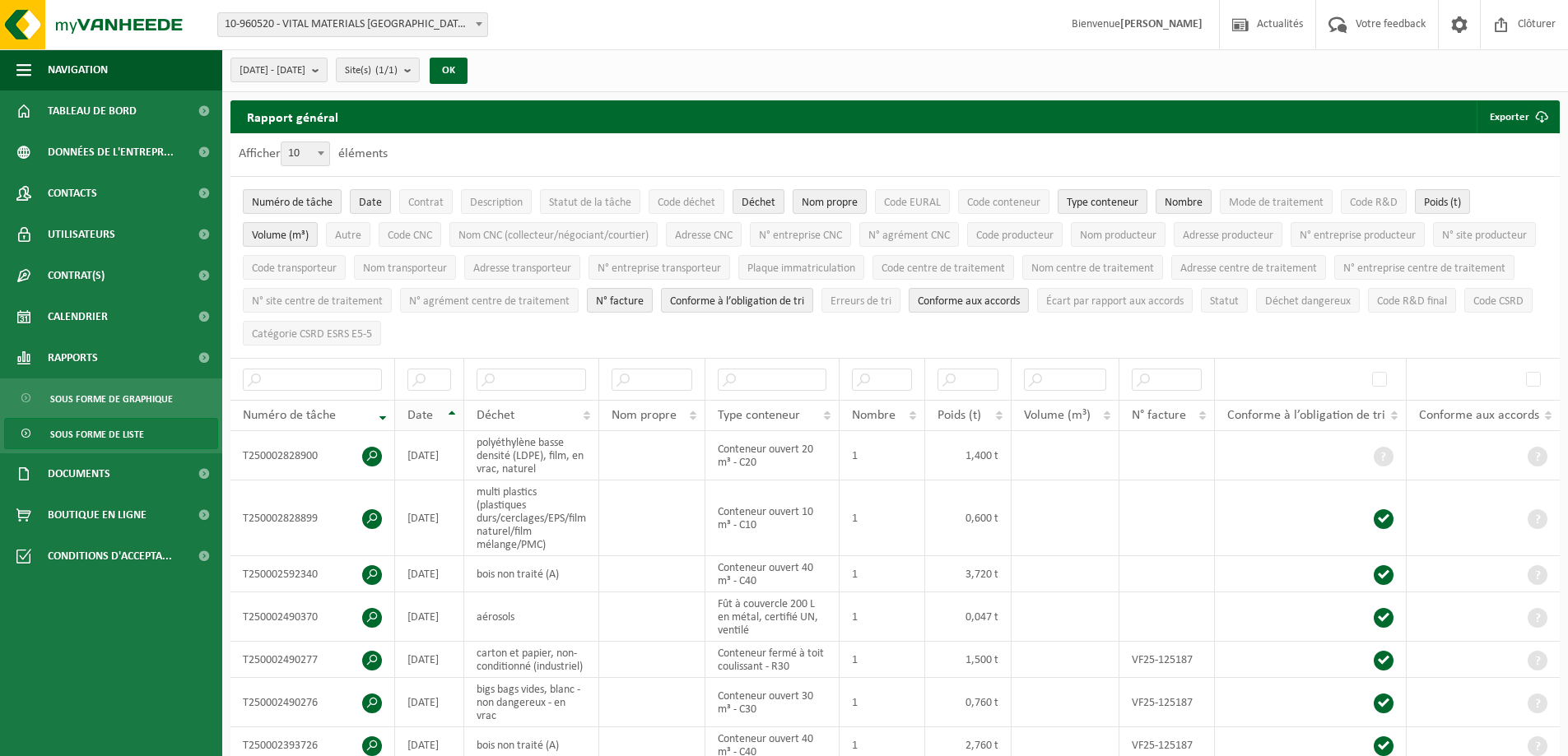
click at [453, 411] on th "Date" at bounding box center [430, 416] width 69 height 31
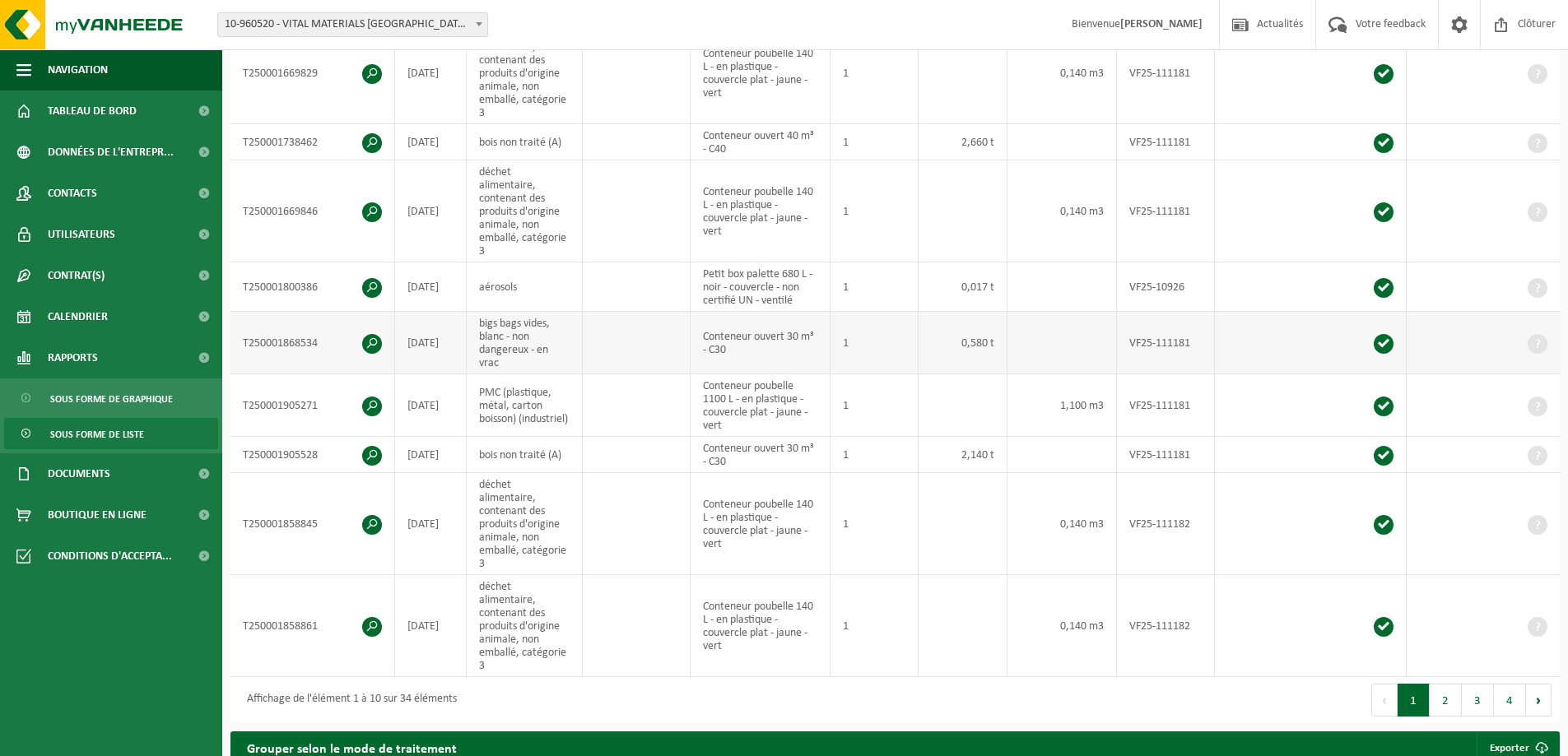
scroll to position [658, 0]
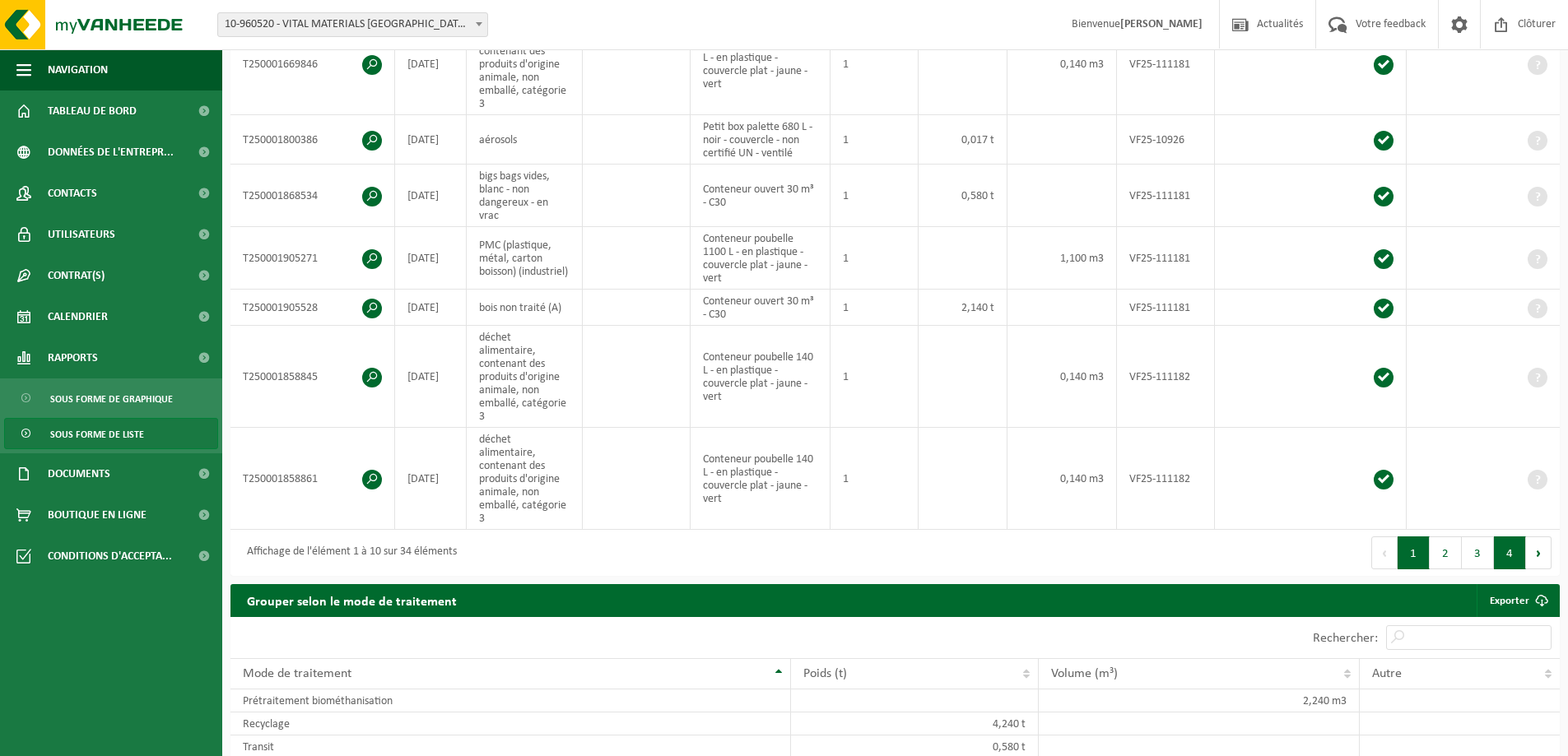
click at [1504, 536] on button "4" at bounding box center [1510, 553] width 32 height 33
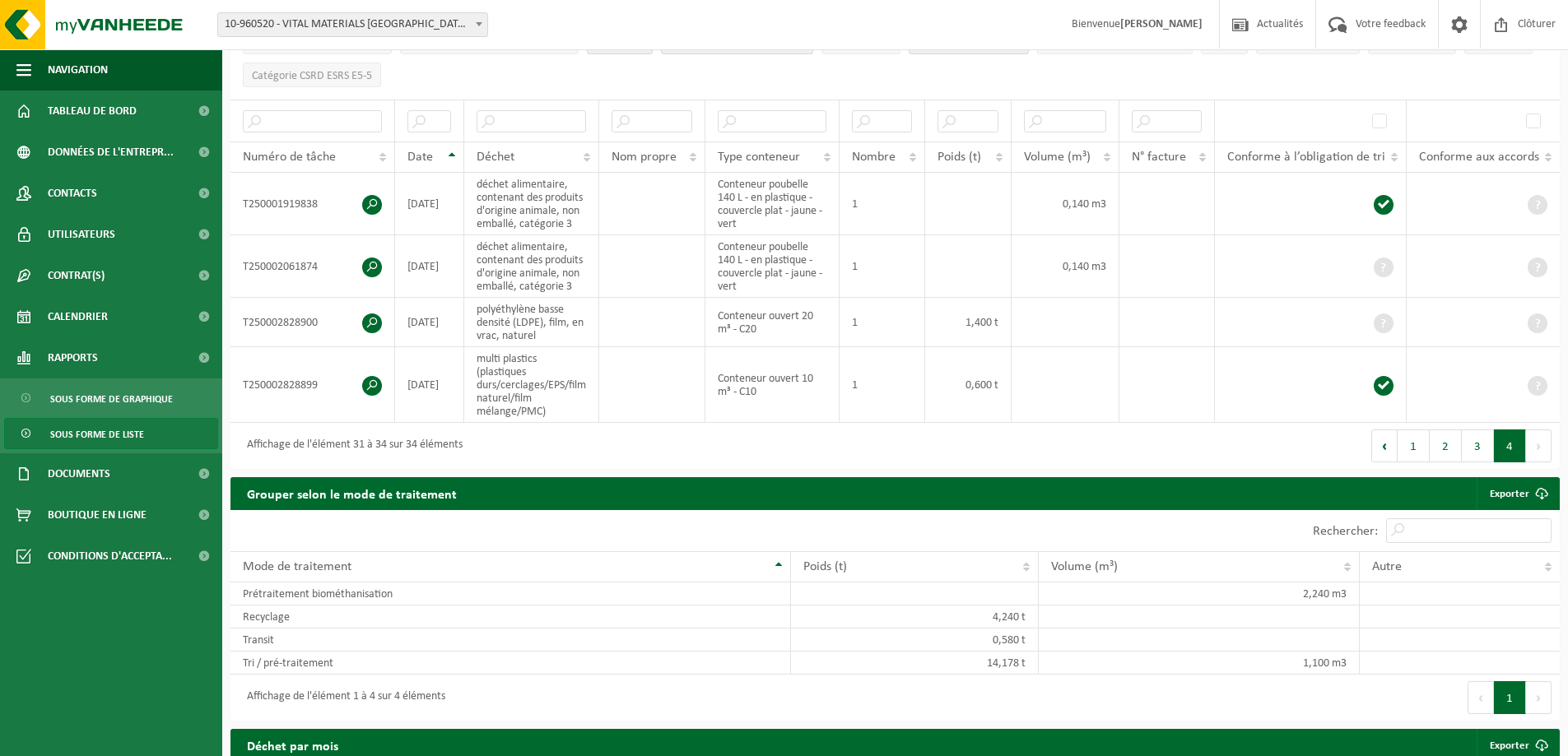
scroll to position [247, 0]
